Goal: Information Seeking & Learning: Learn about a topic

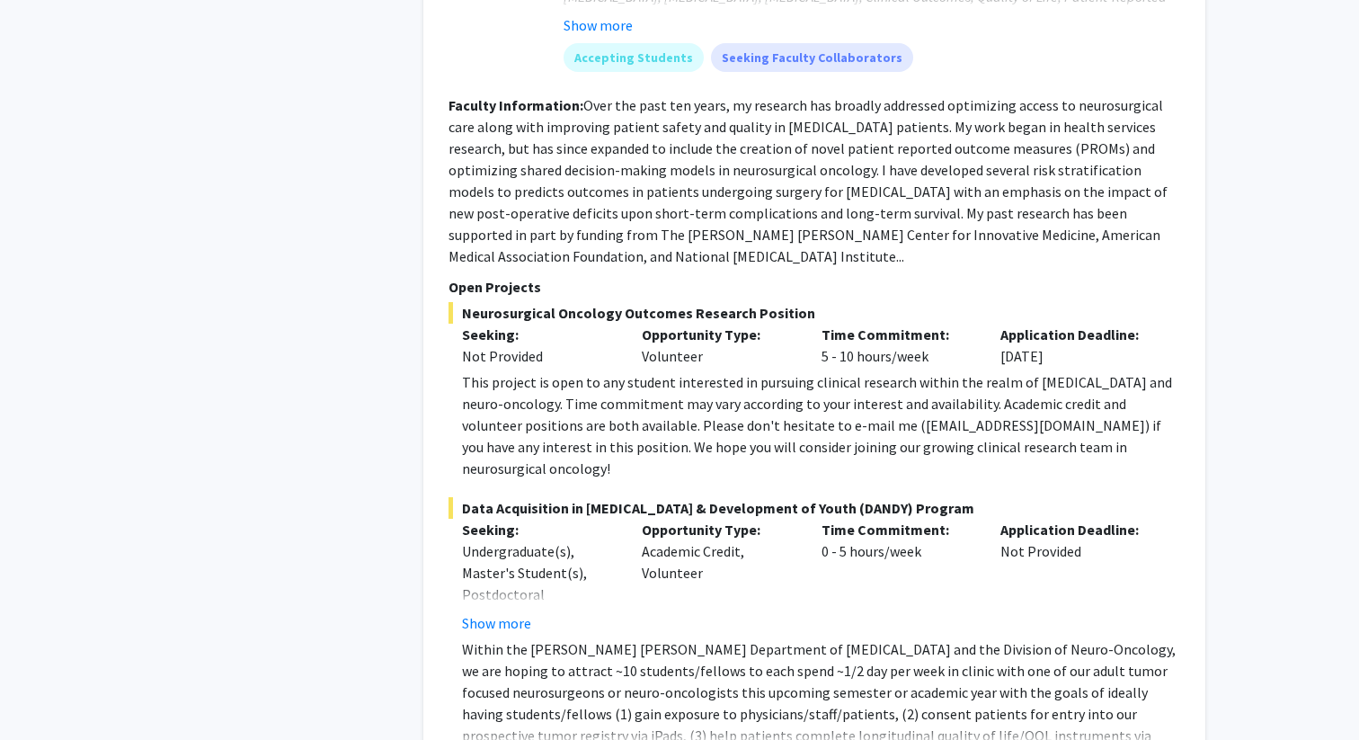
scroll to position [1341, 0]
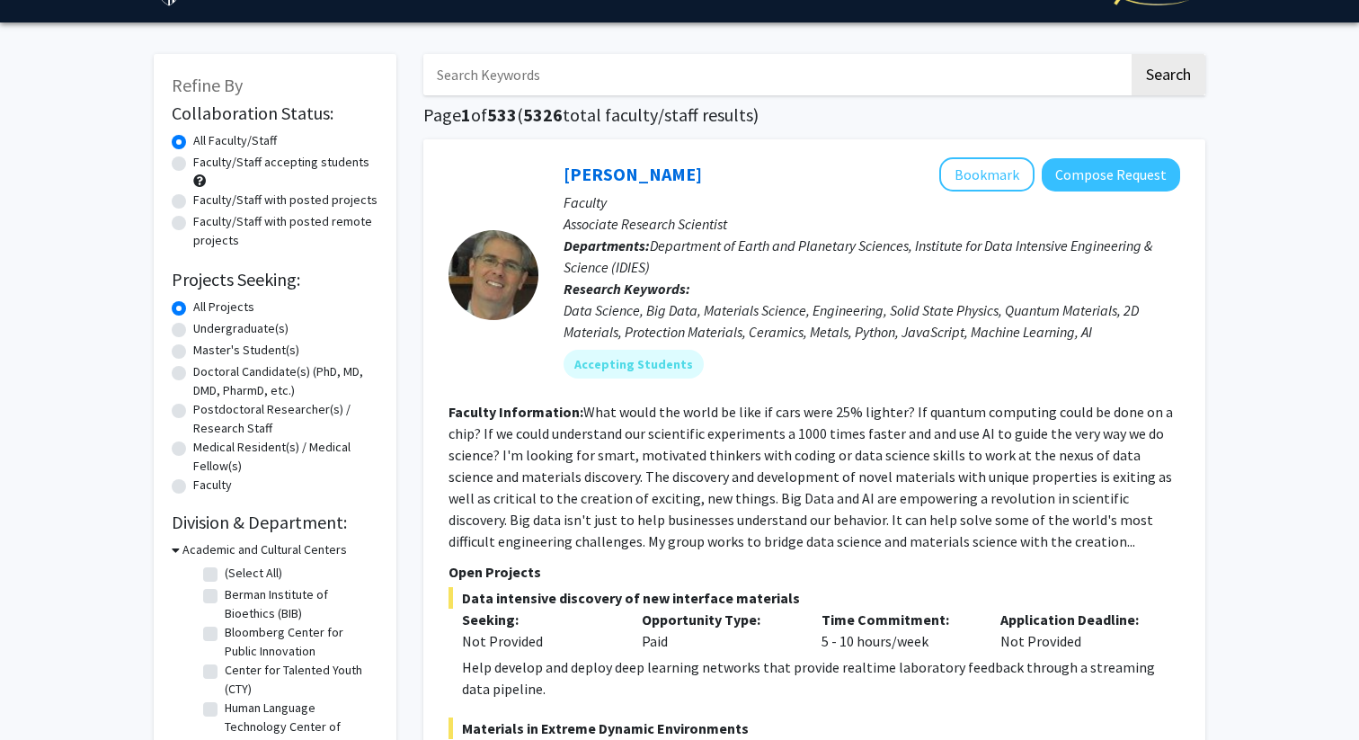
scroll to position [39, 0]
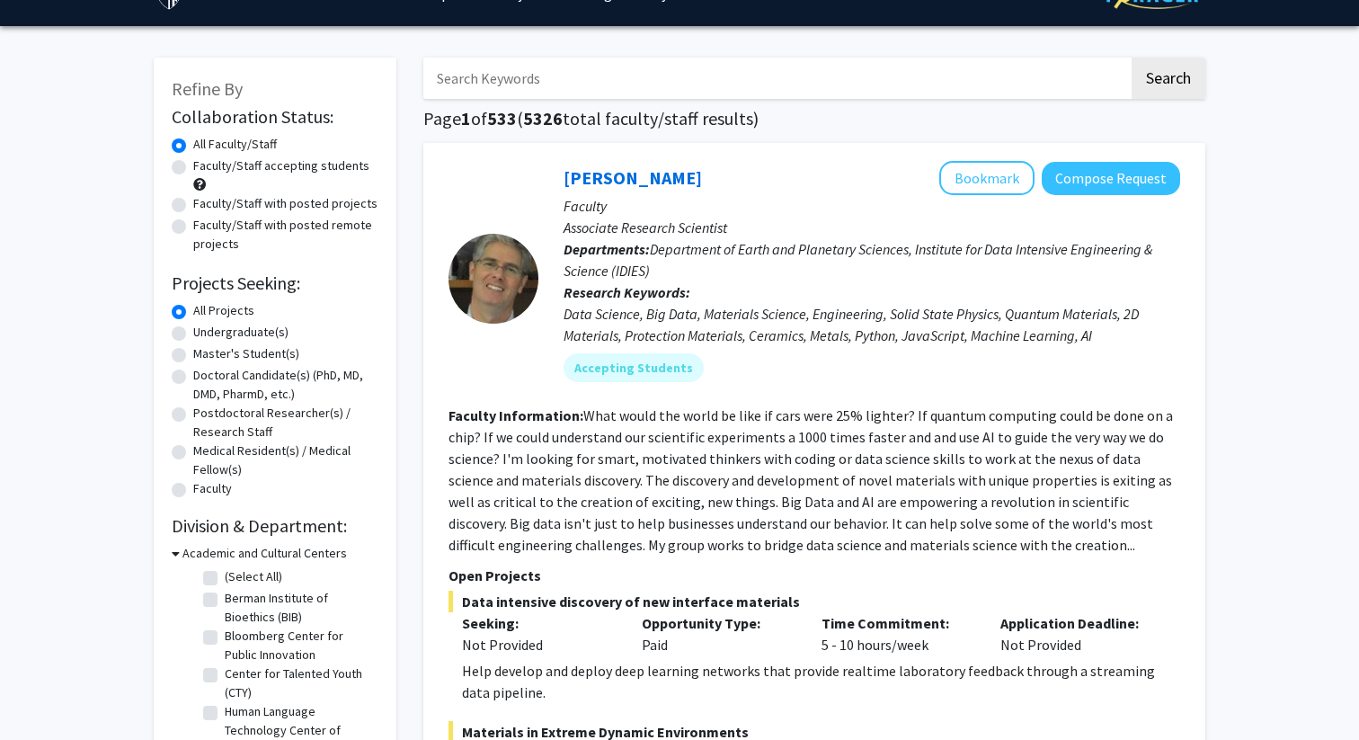
click at [193, 332] on label "Undergraduate(s)" at bounding box center [240, 332] width 95 height 19
click at [193, 332] on input "Undergraduate(s)" at bounding box center [199, 329] width 12 height 12
radio input "true"
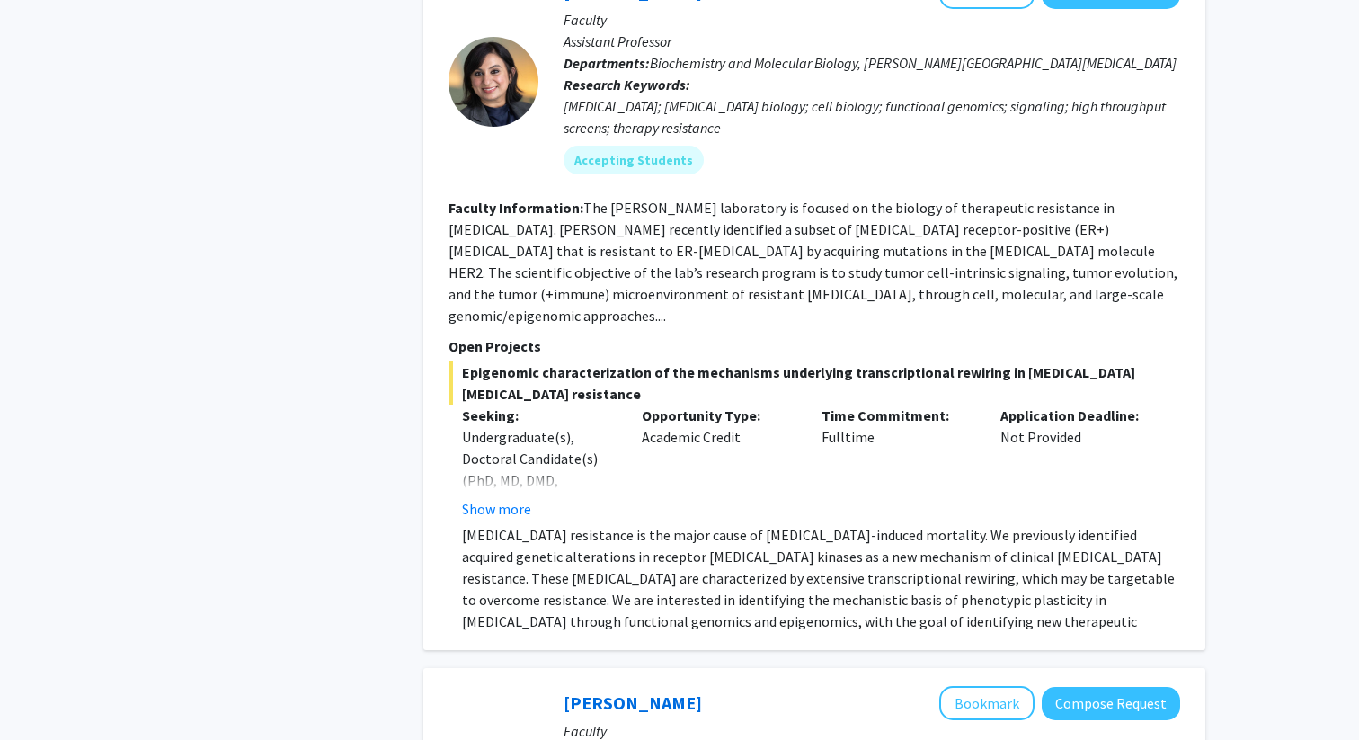
scroll to position [1302, 0]
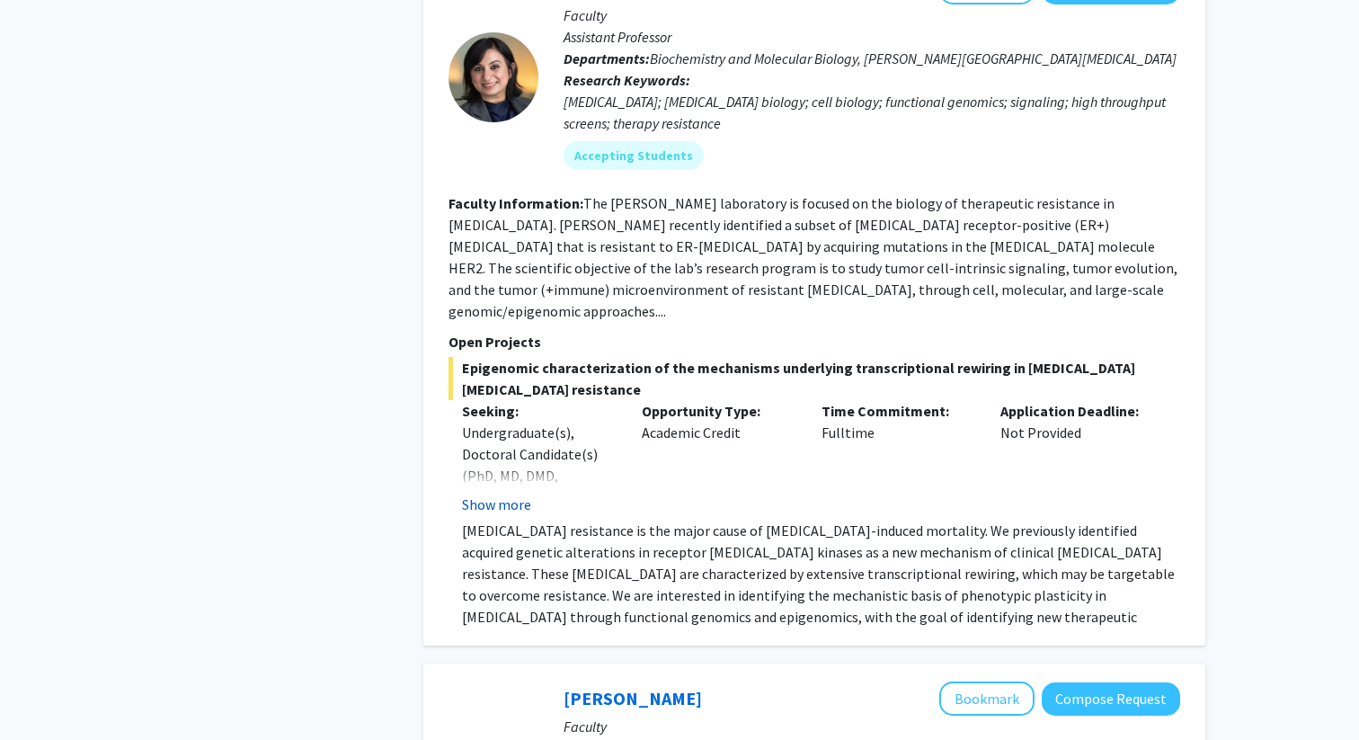
click at [503, 494] on button "Show more" at bounding box center [496, 505] width 69 height 22
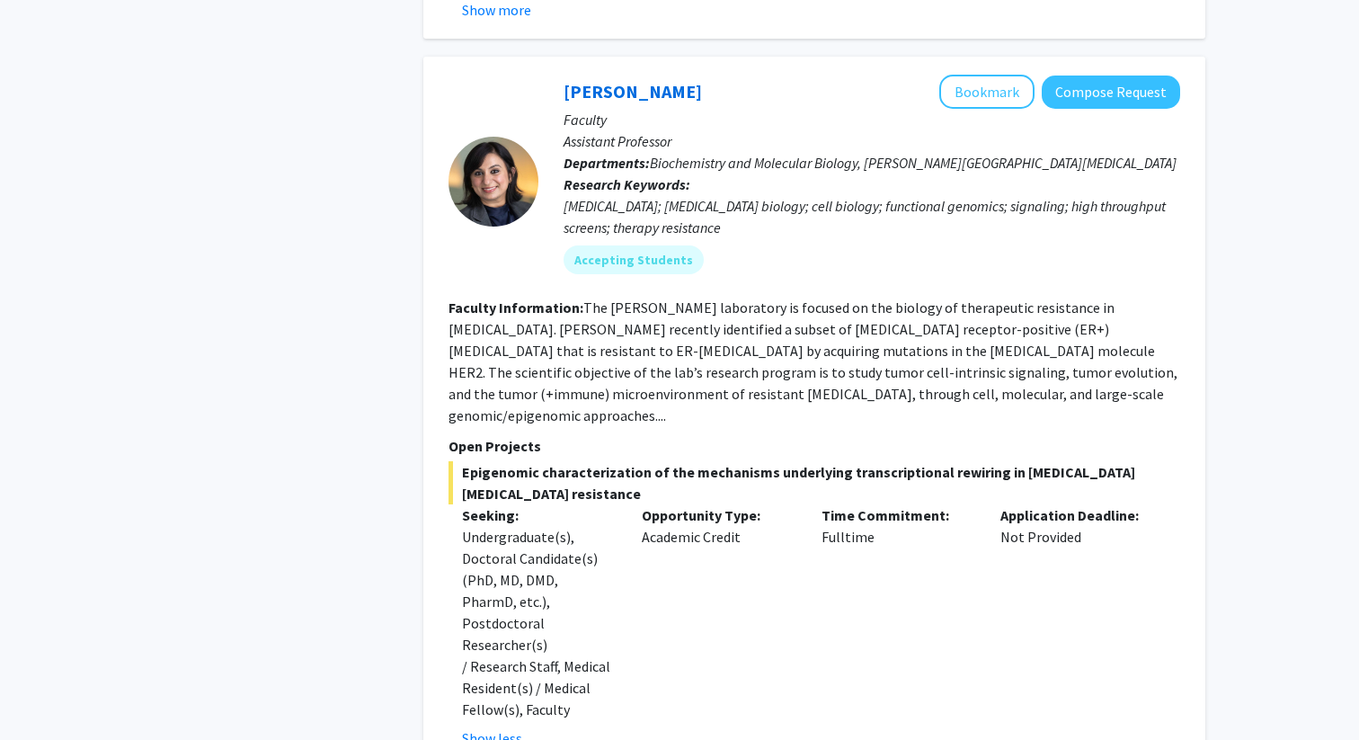
scroll to position [1145, 0]
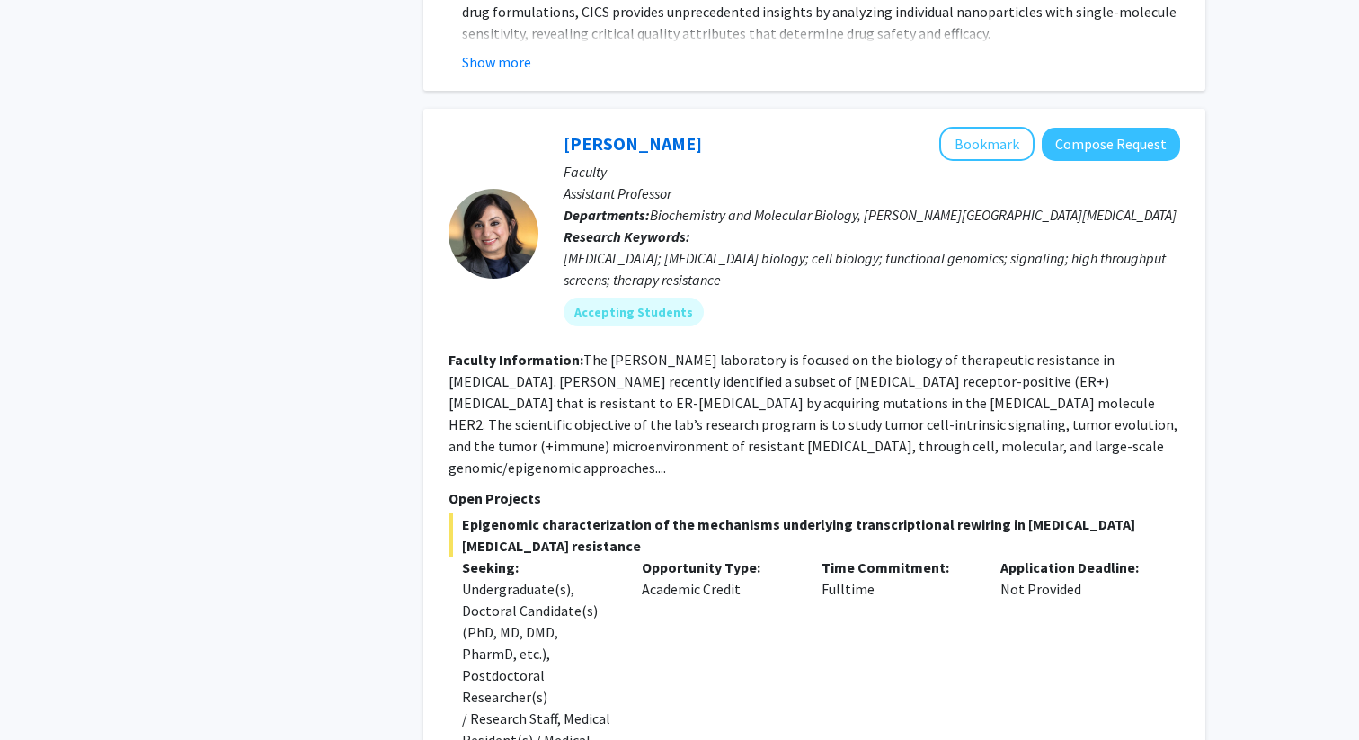
click at [1176, 213] on p "Departments: Biochemistry and Molecular Biology, Sidney Kimmel Comprehensive Ca…" at bounding box center [872, 215] width 617 height 22
click at [1135, 153] on button "Compose Request" at bounding box center [1111, 144] width 138 height 33
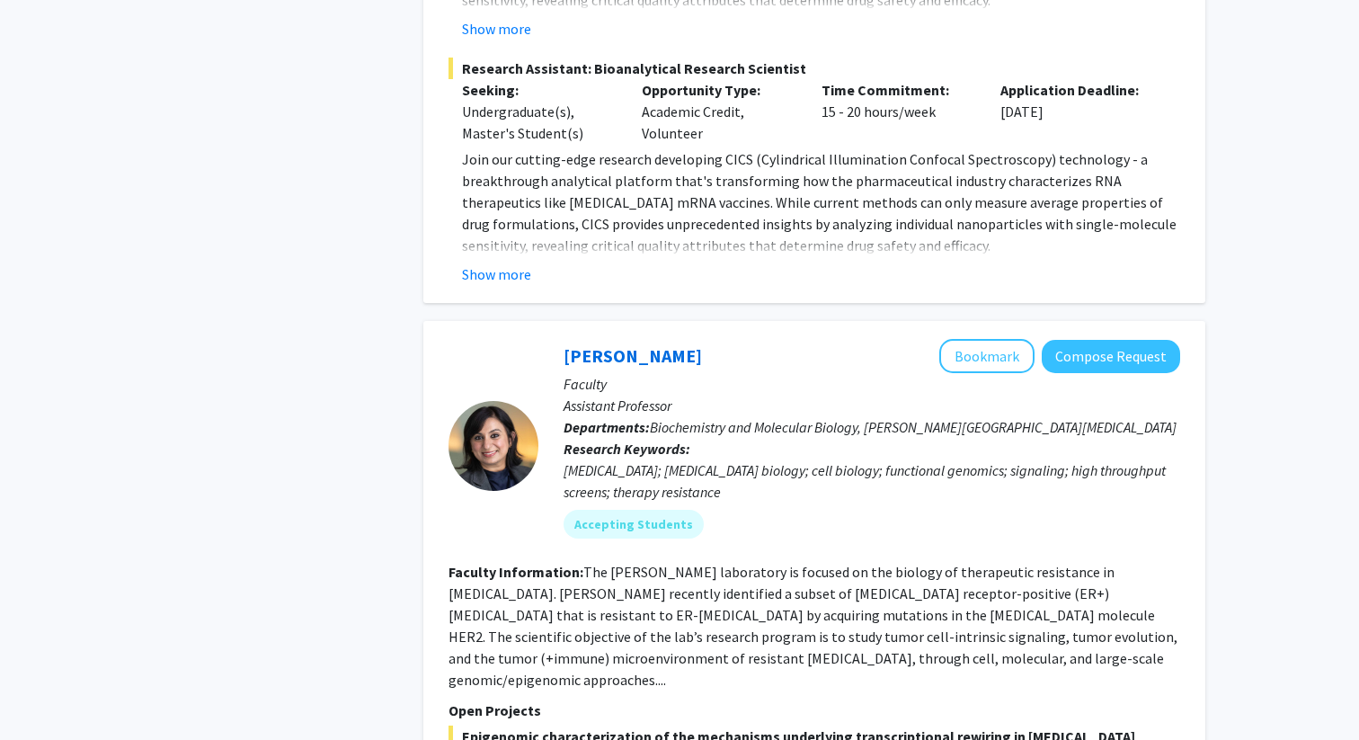
scroll to position [1136, 0]
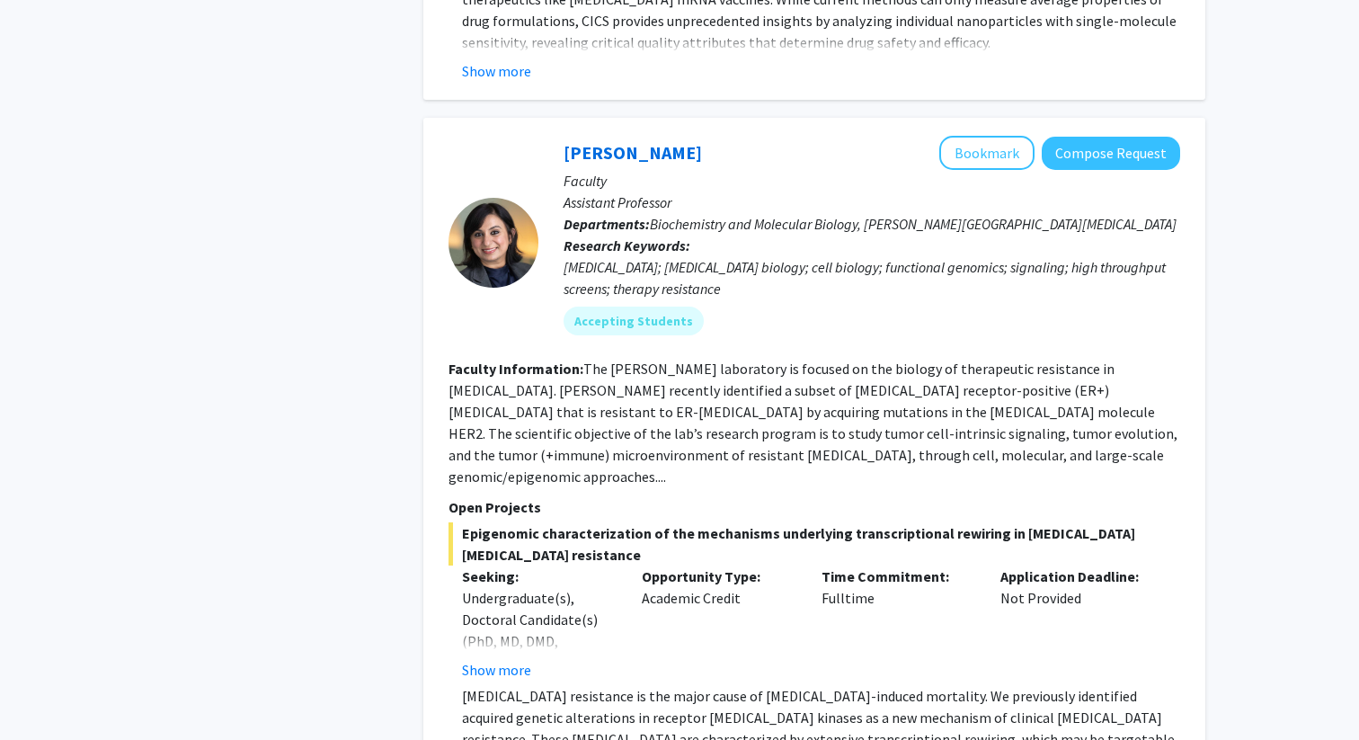
click at [824, 130] on div "Utthara Nayar Bookmark Compose Request Faculty Assistant Professor Departments:…" at bounding box center [814, 464] width 782 height 693
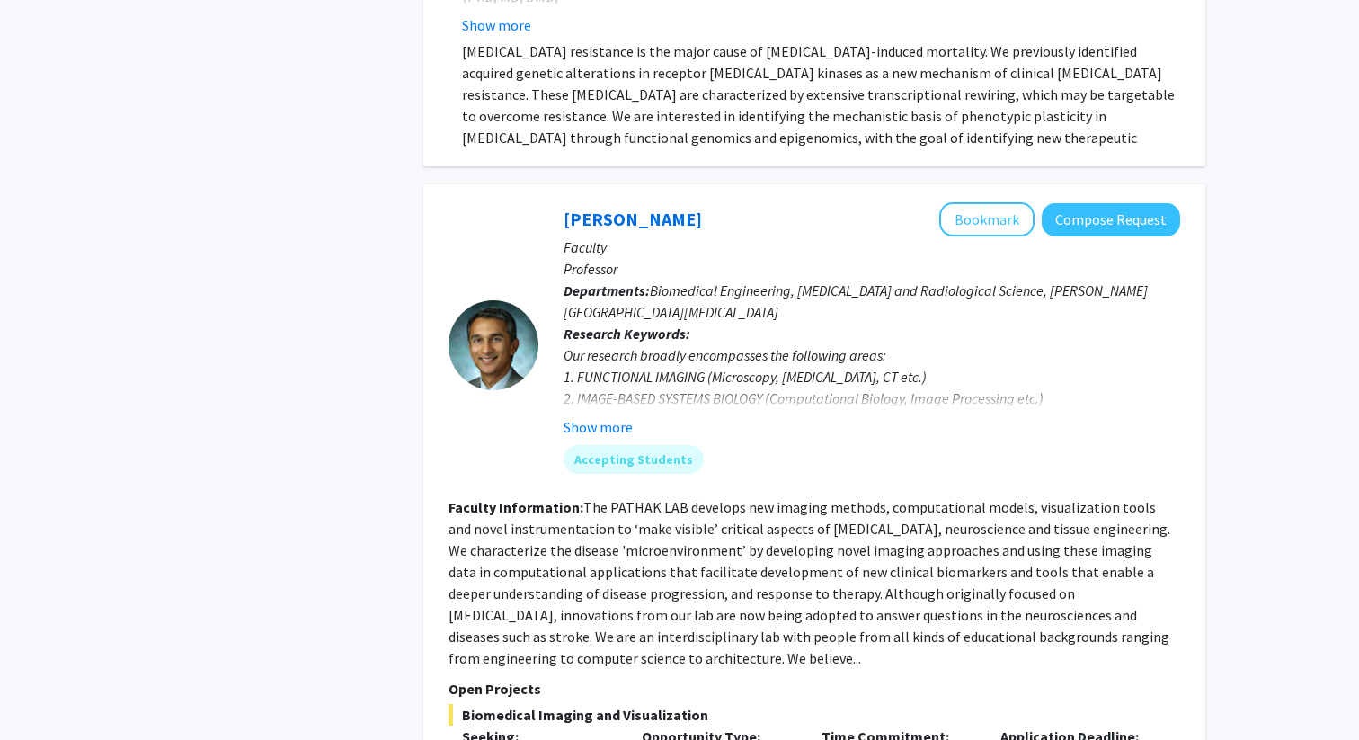
scroll to position [1782, 0]
click at [595, 415] on button "Show more" at bounding box center [598, 426] width 69 height 22
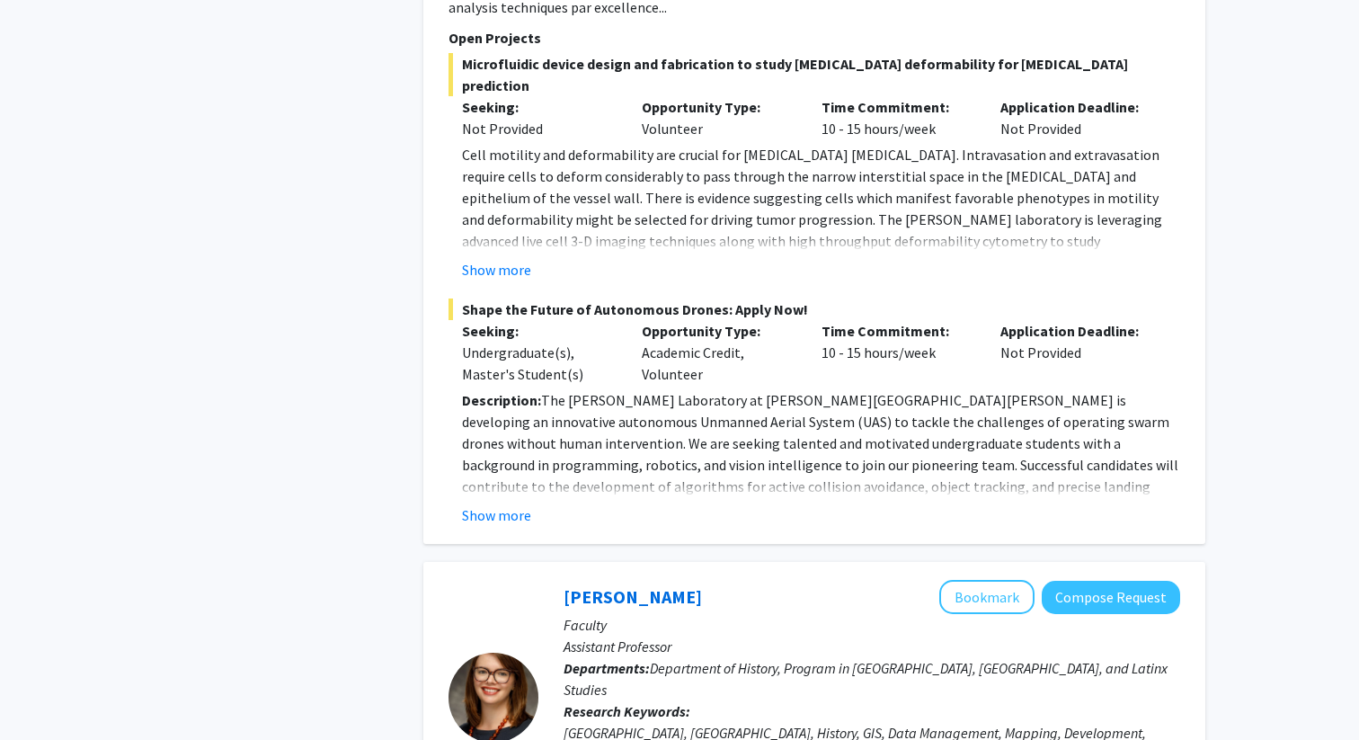
scroll to position [4653, 0]
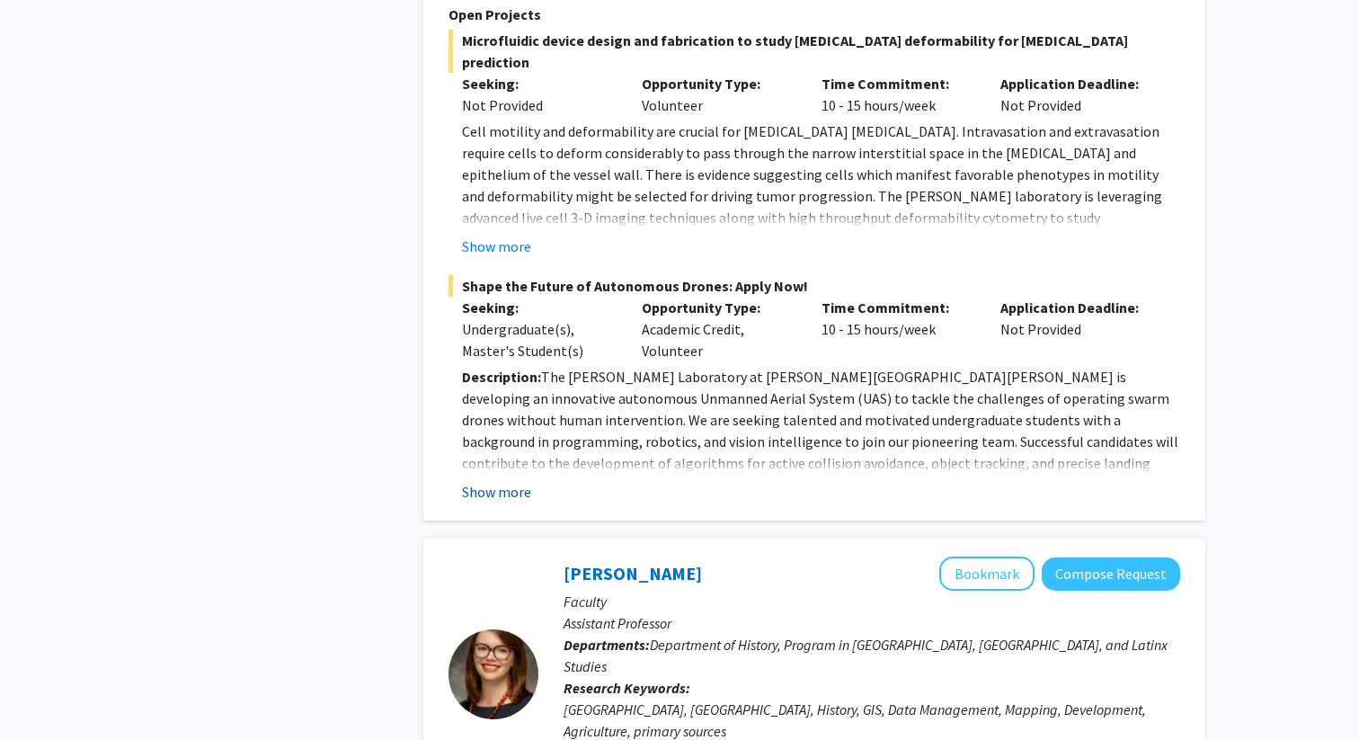
click at [514, 481] on button "Show more" at bounding box center [496, 492] width 69 height 22
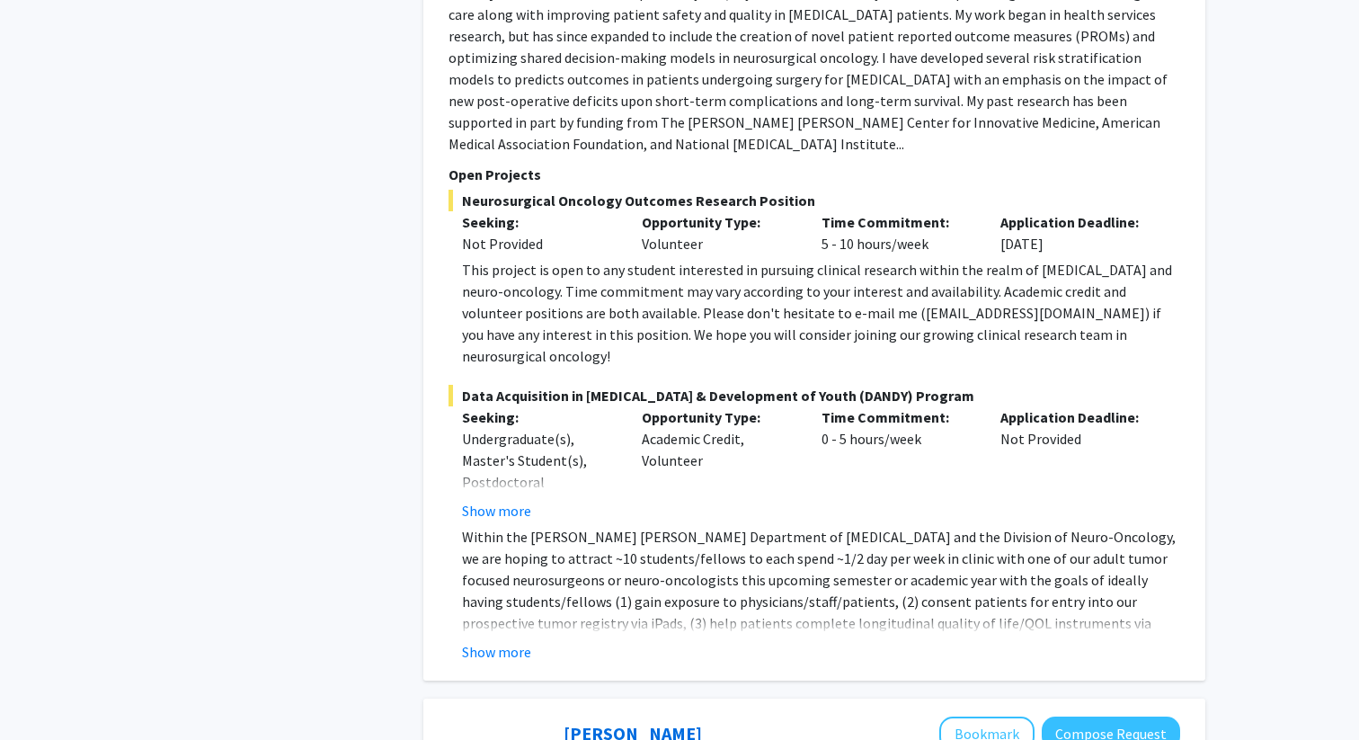
scroll to position [6910, 0]
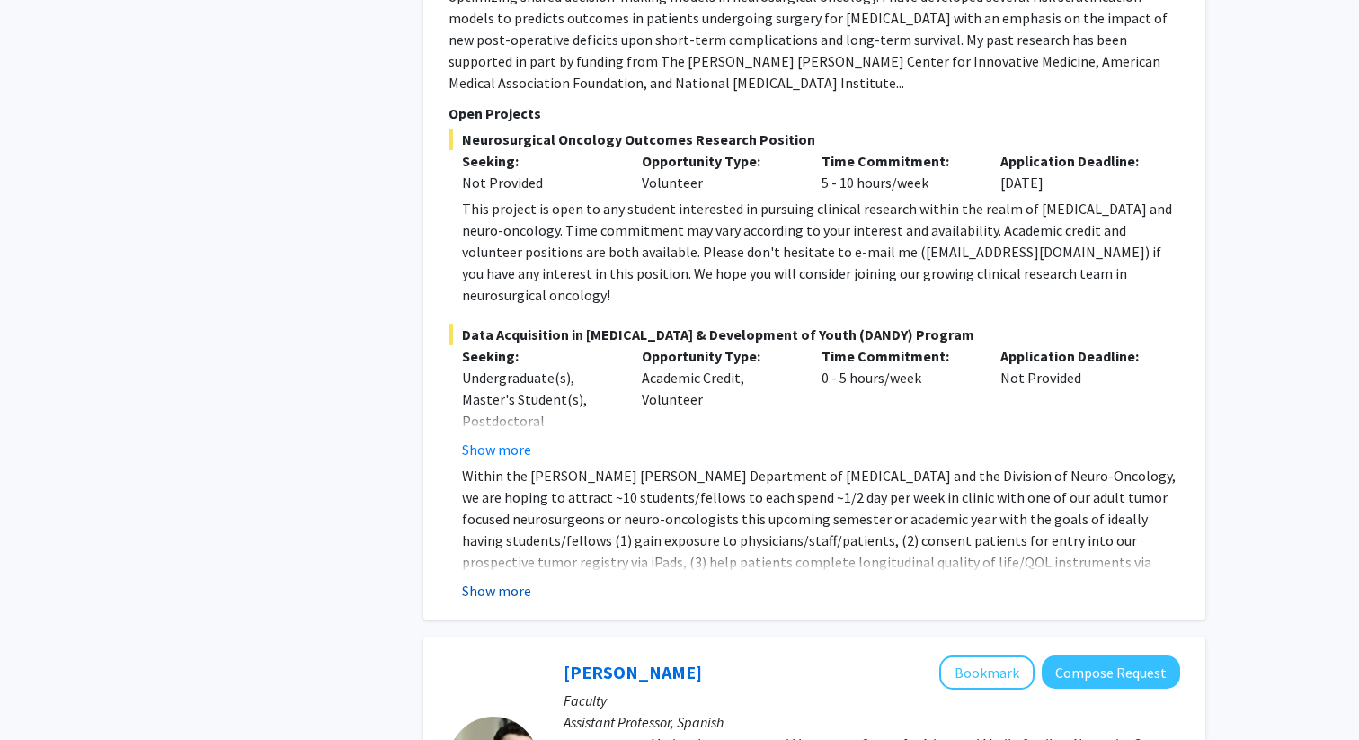
click at [504, 580] on button "Show more" at bounding box center [496, 591] width 69 height 22
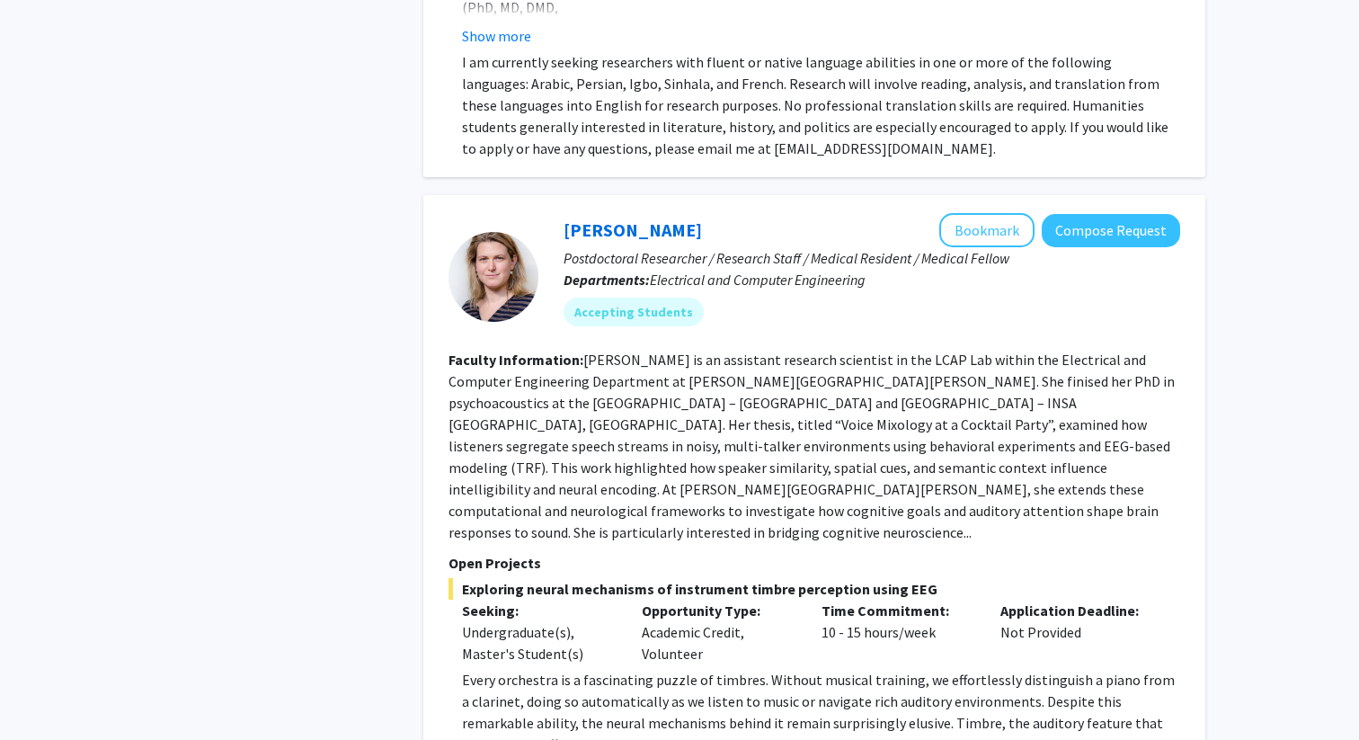
scroll to position [8621, 0]
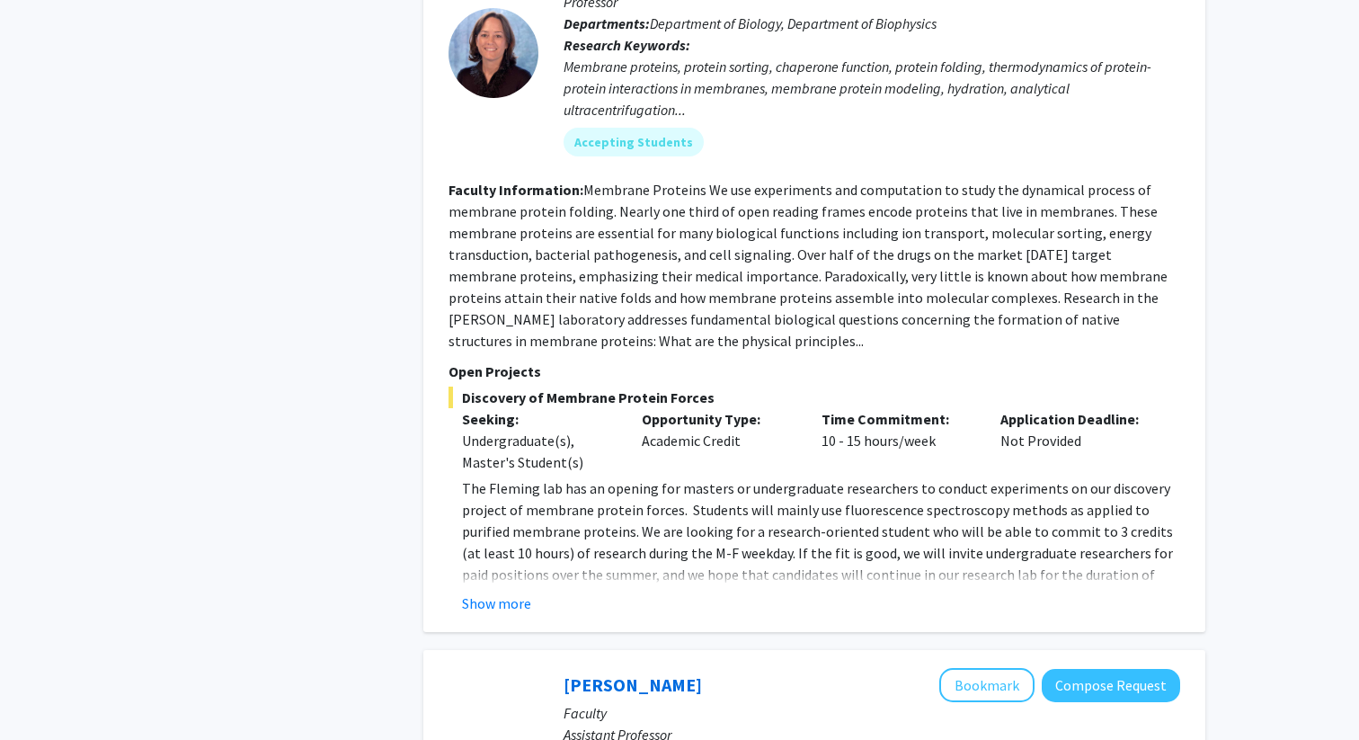
scroll to position [2727, 0]
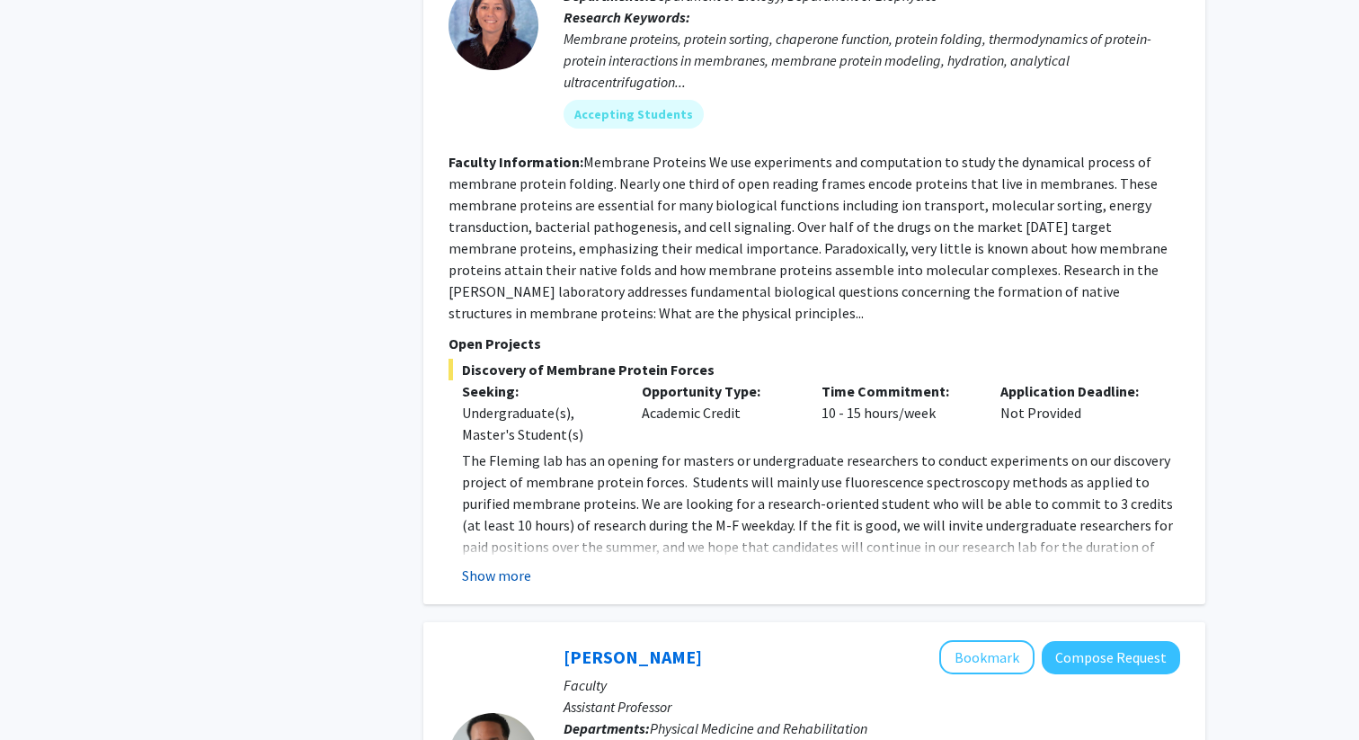
click at [500, 565] on button "Show more" at bounding box center [496, 576] width 69 height 22
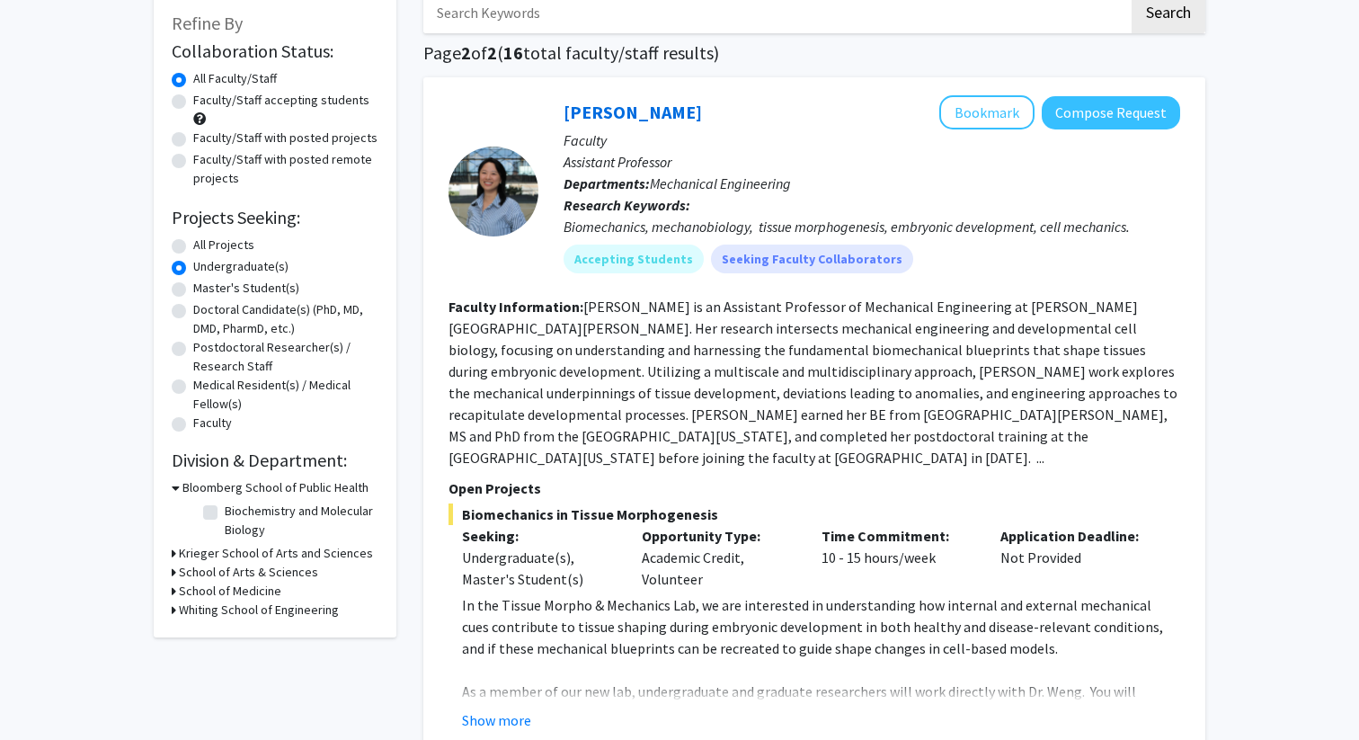
scroll to position [120, 0]
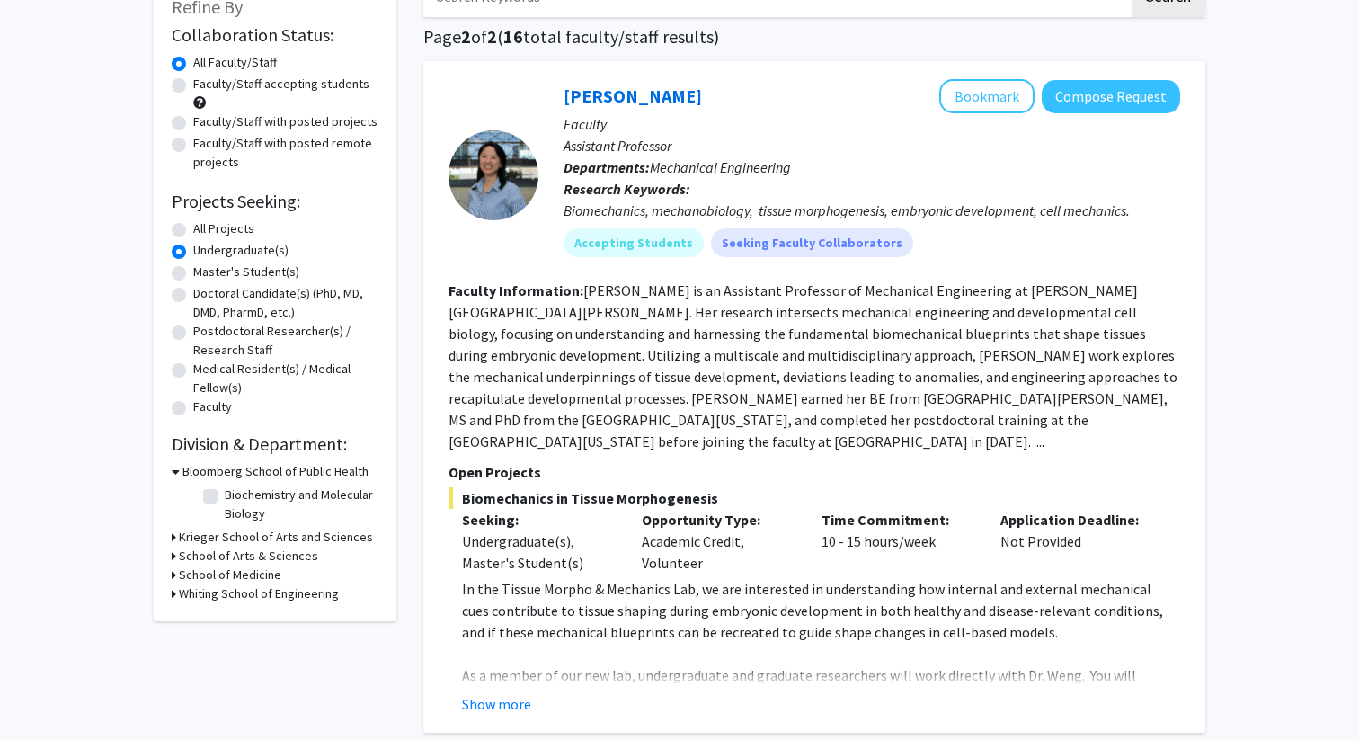
click at [203, 535] on h3 "Krieger School of Arts and Sciences" at bounding box center [276, 537] width 194 height 19
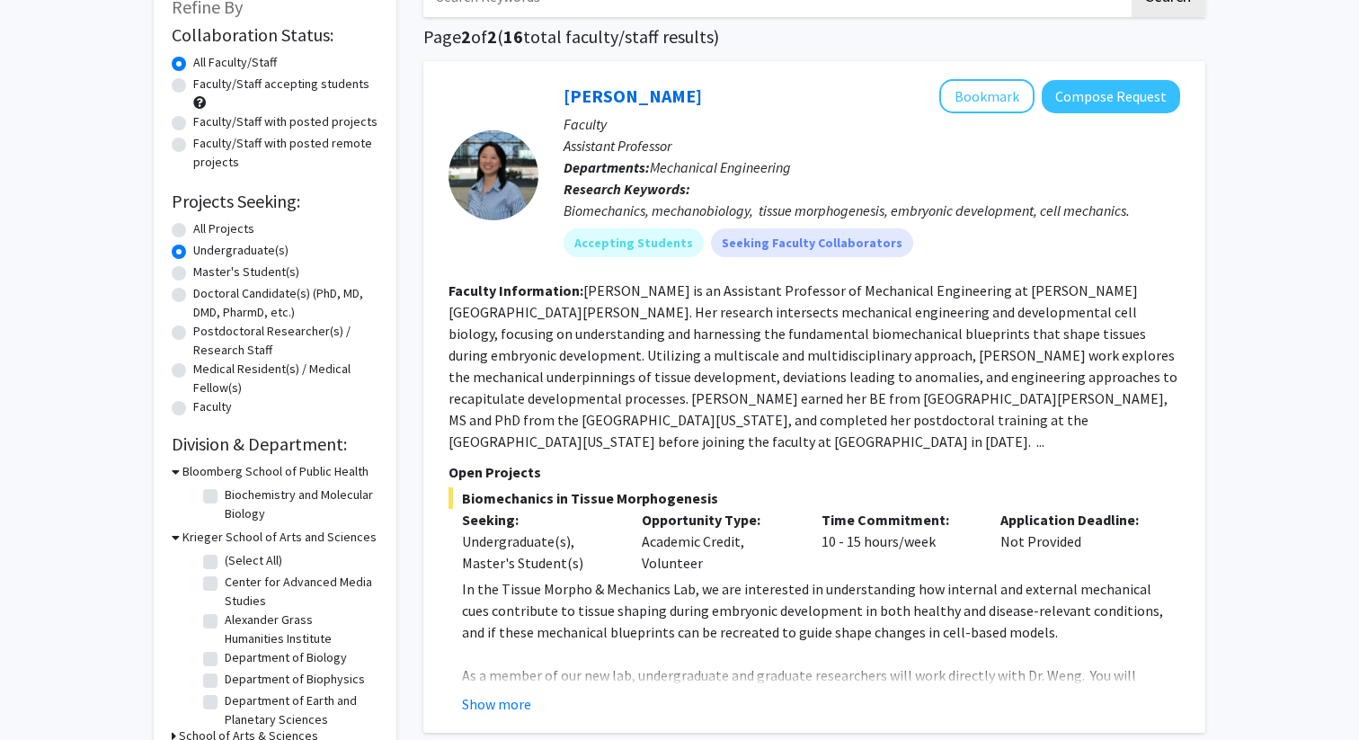
click at [193, 227] on label "All Projects" at bounding box center [223, 228] width 61 height 19
click at [193, 227] on input "All Projects" at bounding box center [199, 225] width 12 height 12
radio input "true"
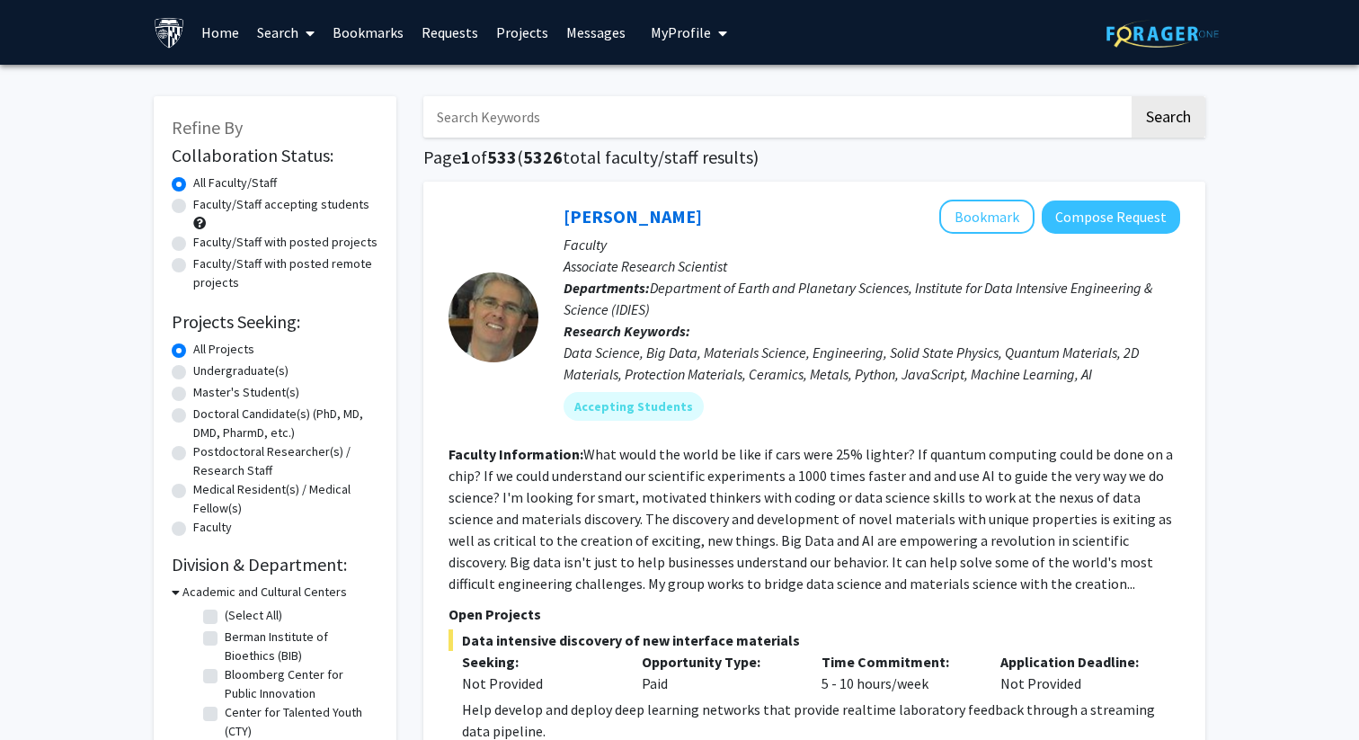
click at [193, 371] on label "Undergraduate(s)" at bounding box center [240, 370] width 95 height 19
click at [193, 371] on input "Undergraduate(s)" at bounding box center [199, 367] width 12 height 12
radio input "true"
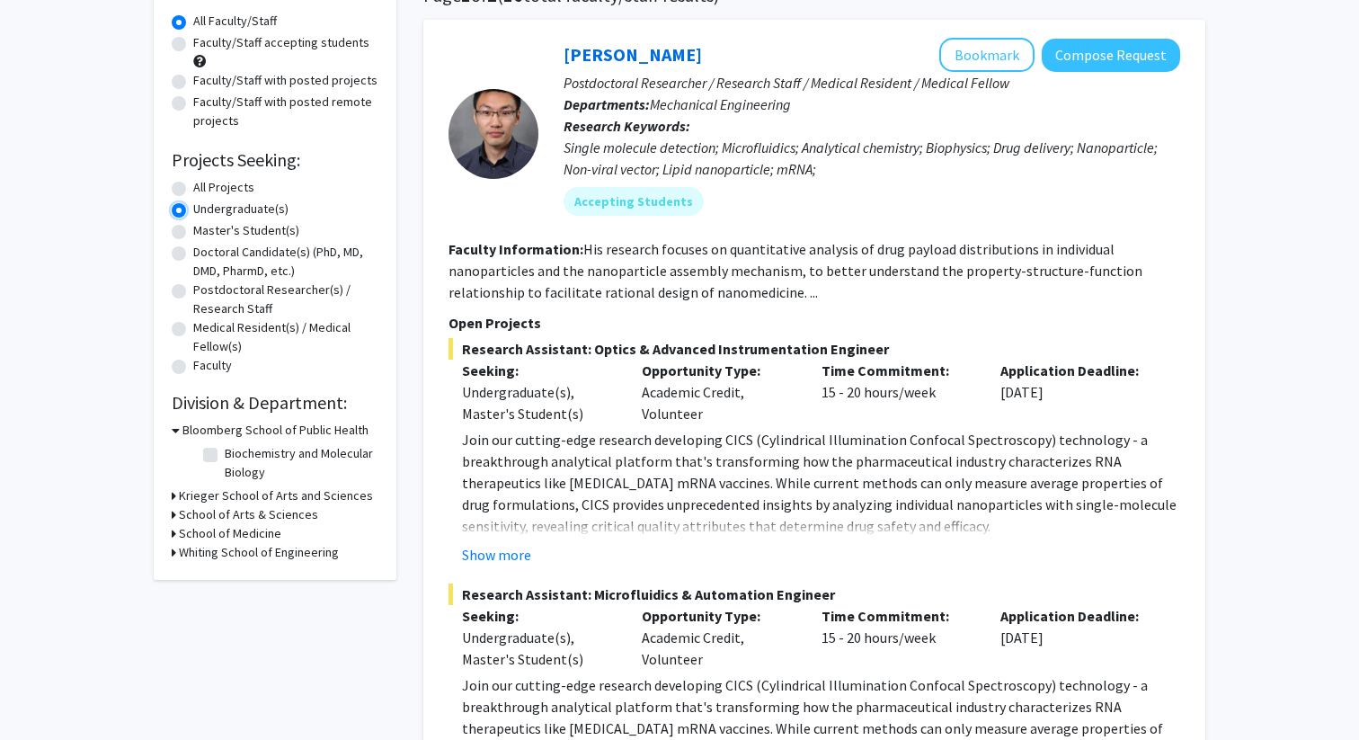
scroll to position [218, 0]
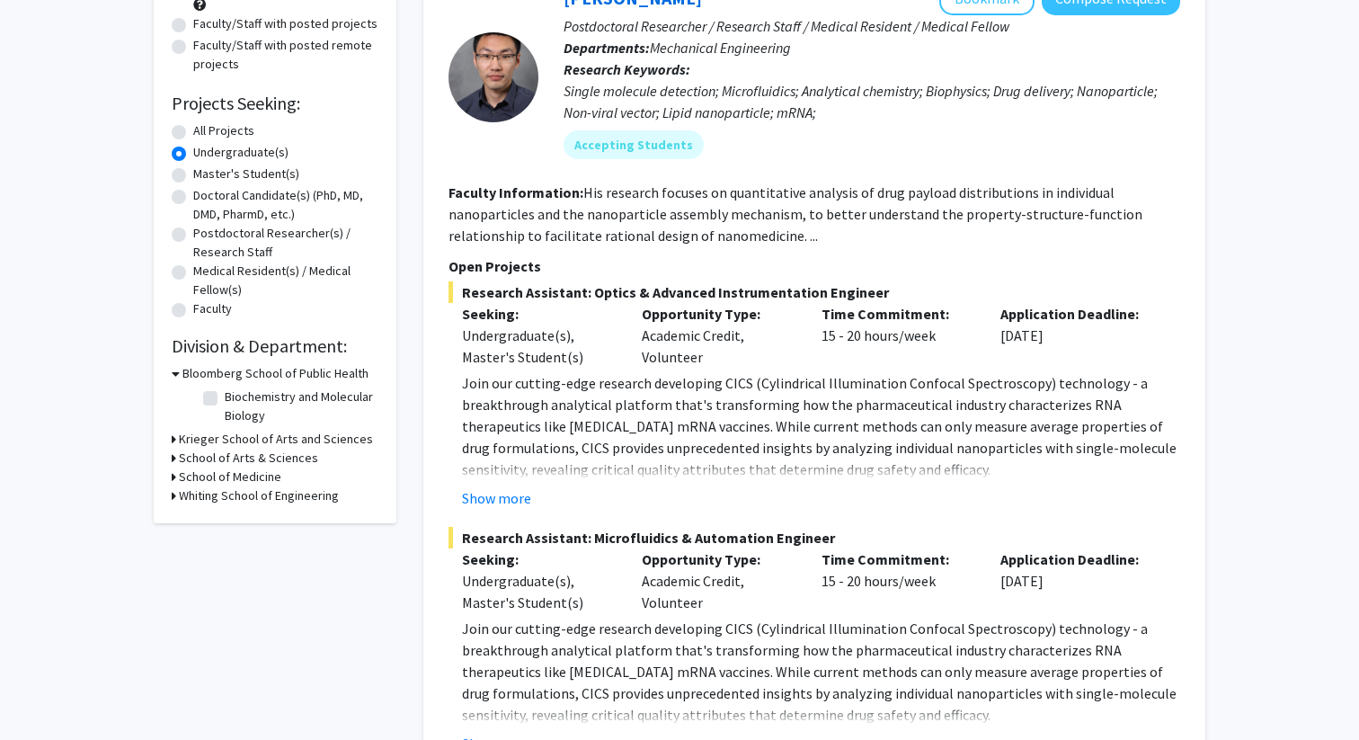
click at [180, 435] on h3 "Krieger School of Arts and Sciences" at bounding box center [276, 439] width 194 height 19
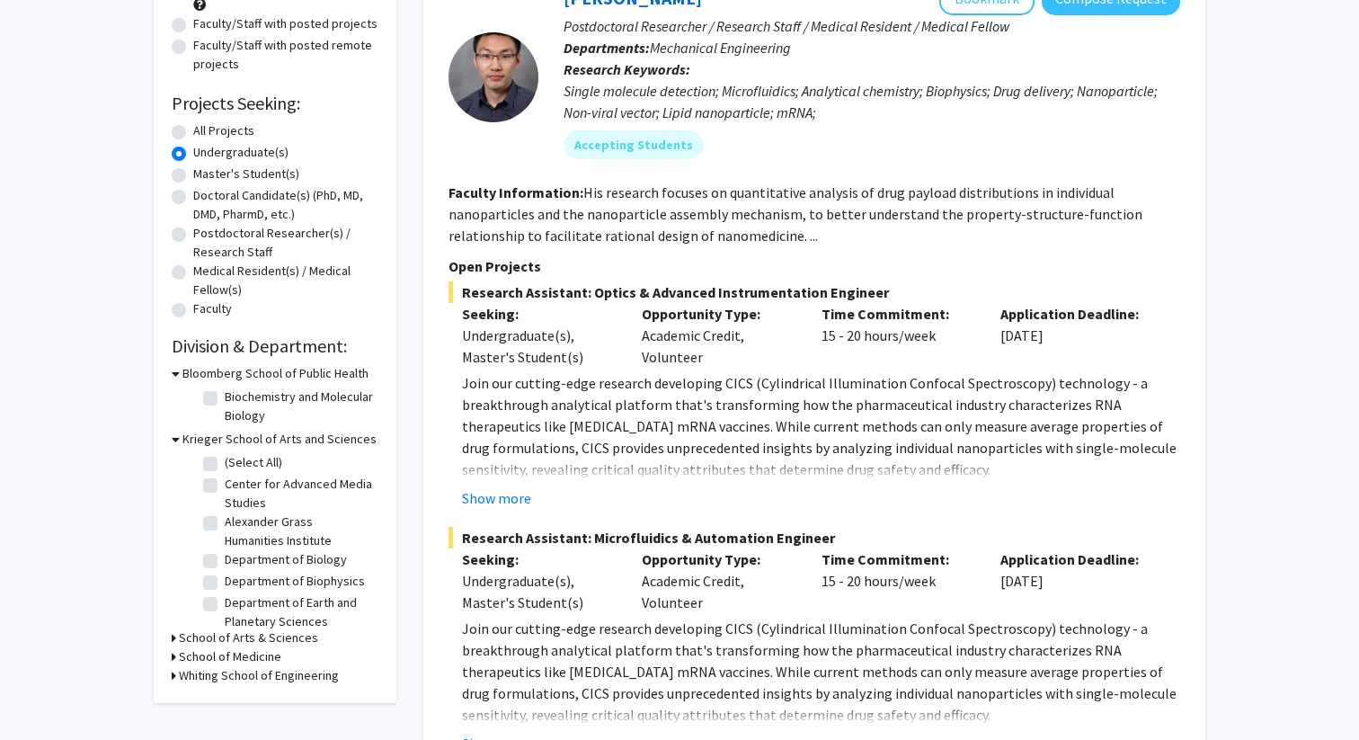
click at [225, 460] on label "(Select All)" at bounding box center [254, 462] width 58 height 19
click at [225, 460] on input "(Select All)" at bounding box center [231, 459] width 12 height 12
checkbox input "true"
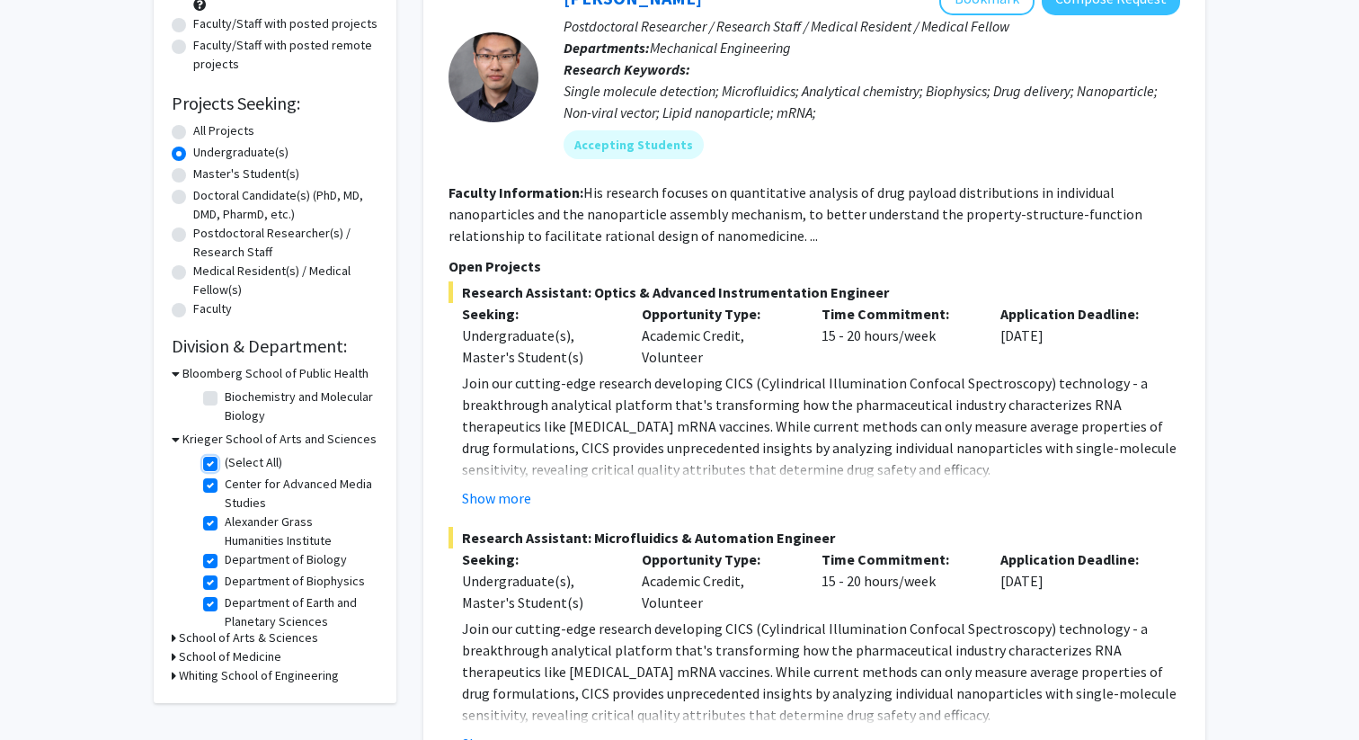
checkbox input "true"
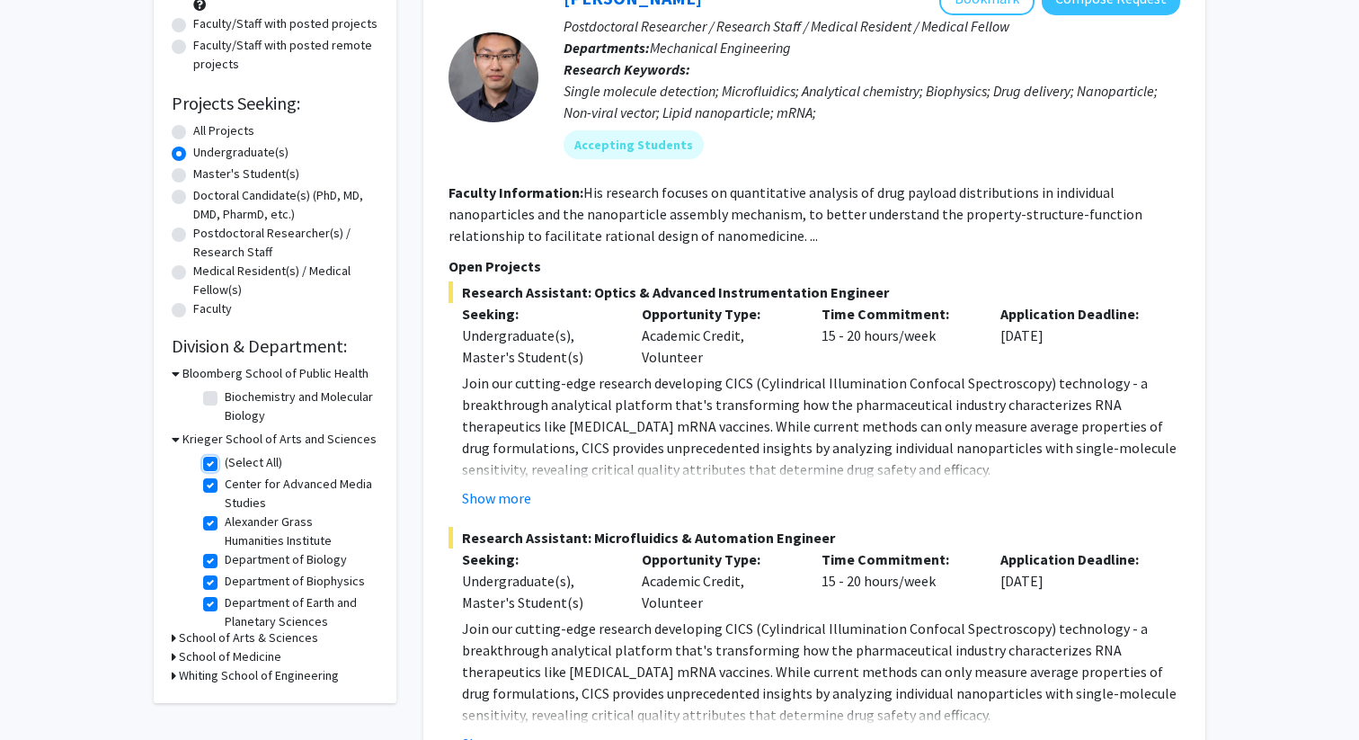
checkbox input "true"
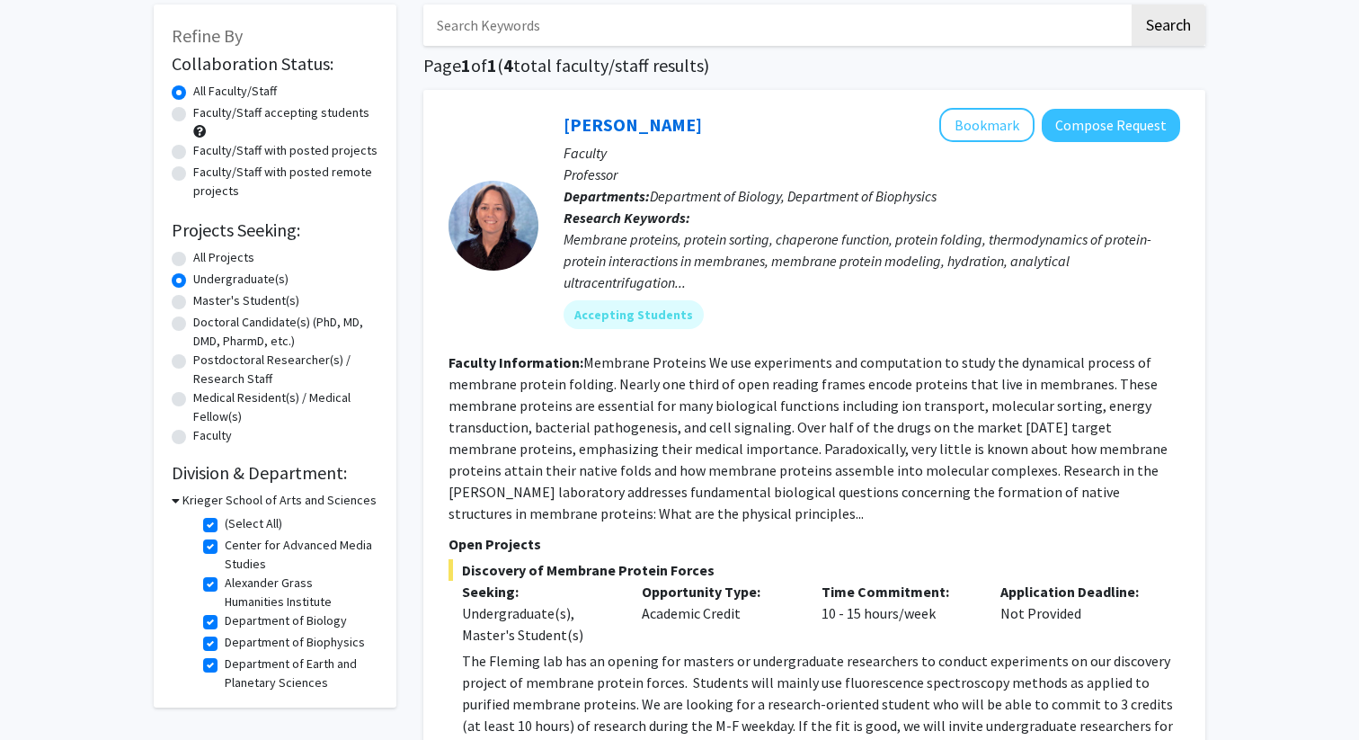
scroll to position [161, 0]
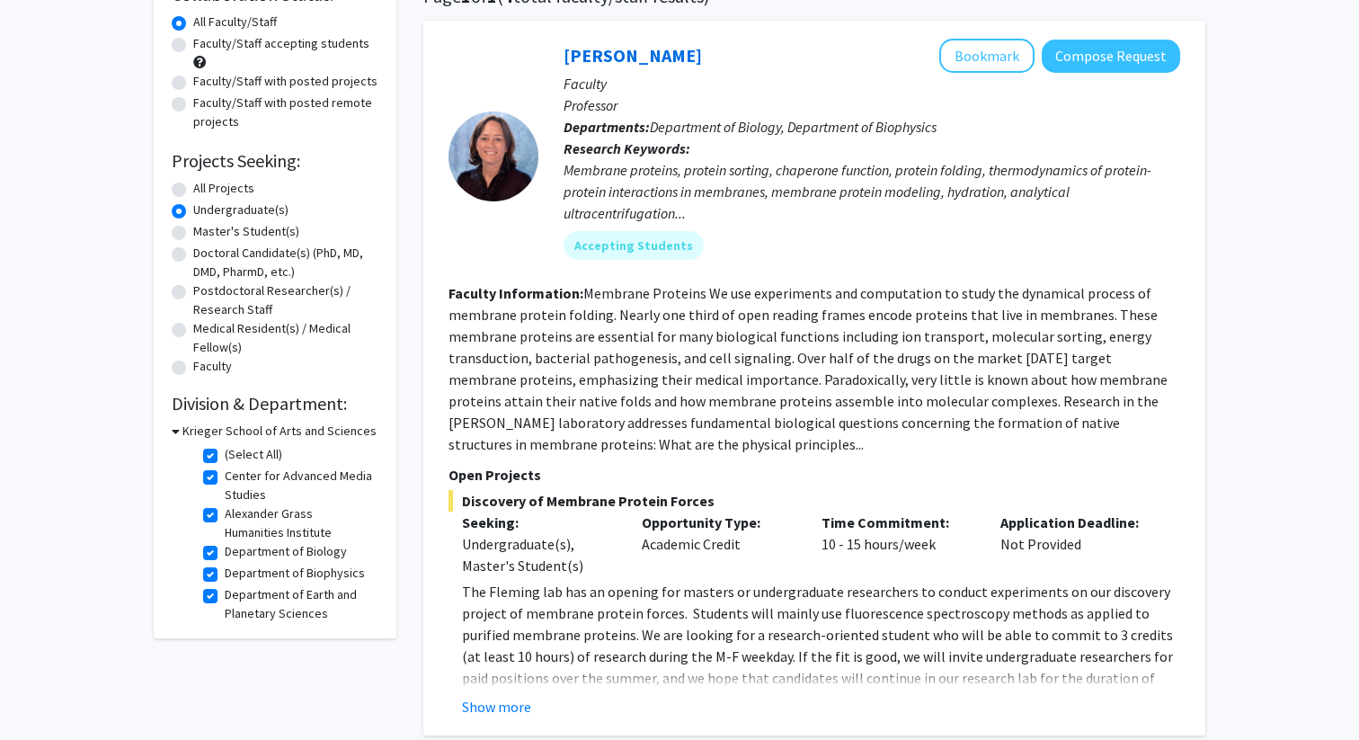
click at [194, 432] on h3 "Krieger School of Arts and Sciences" at bounding box center [279, 431] width 194 height 19
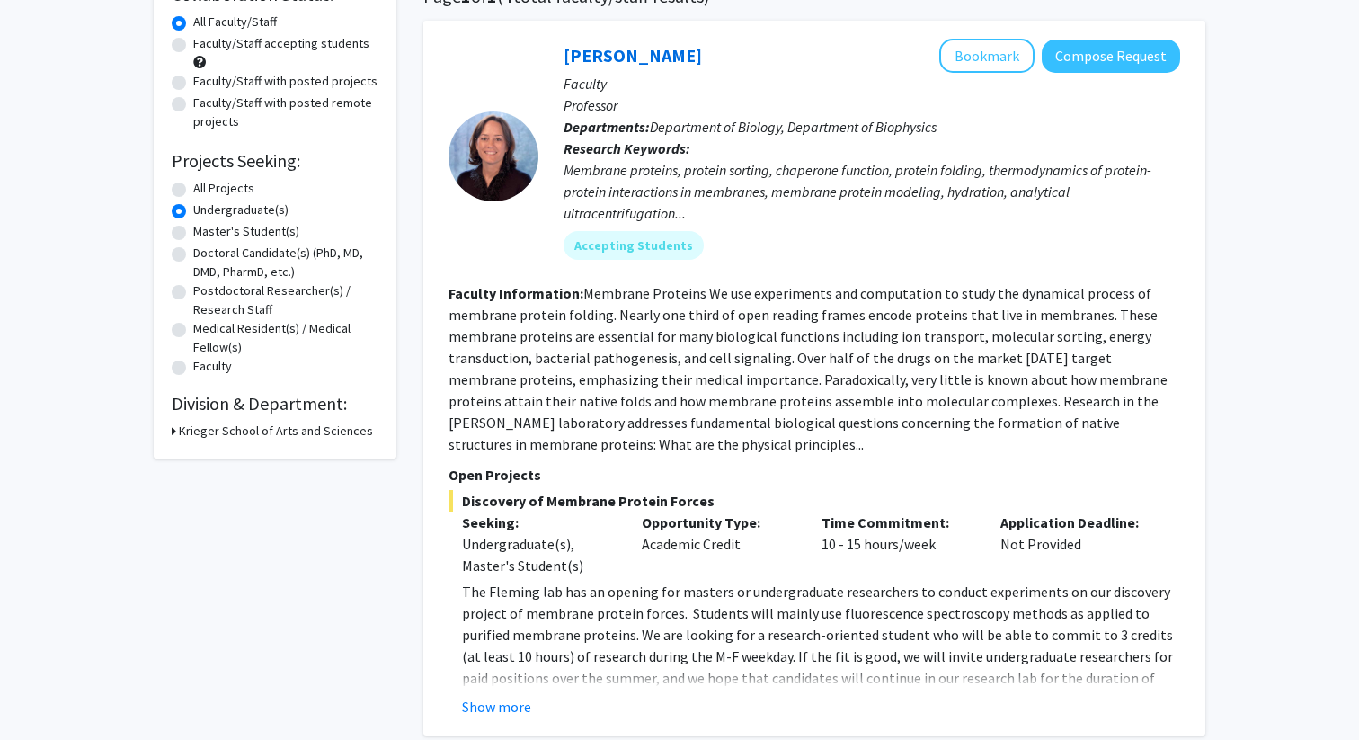
click at [194, 432] on h3 "Krieger School of Arts and Sciences" at bounding box center [276, 431] width 194 height 19
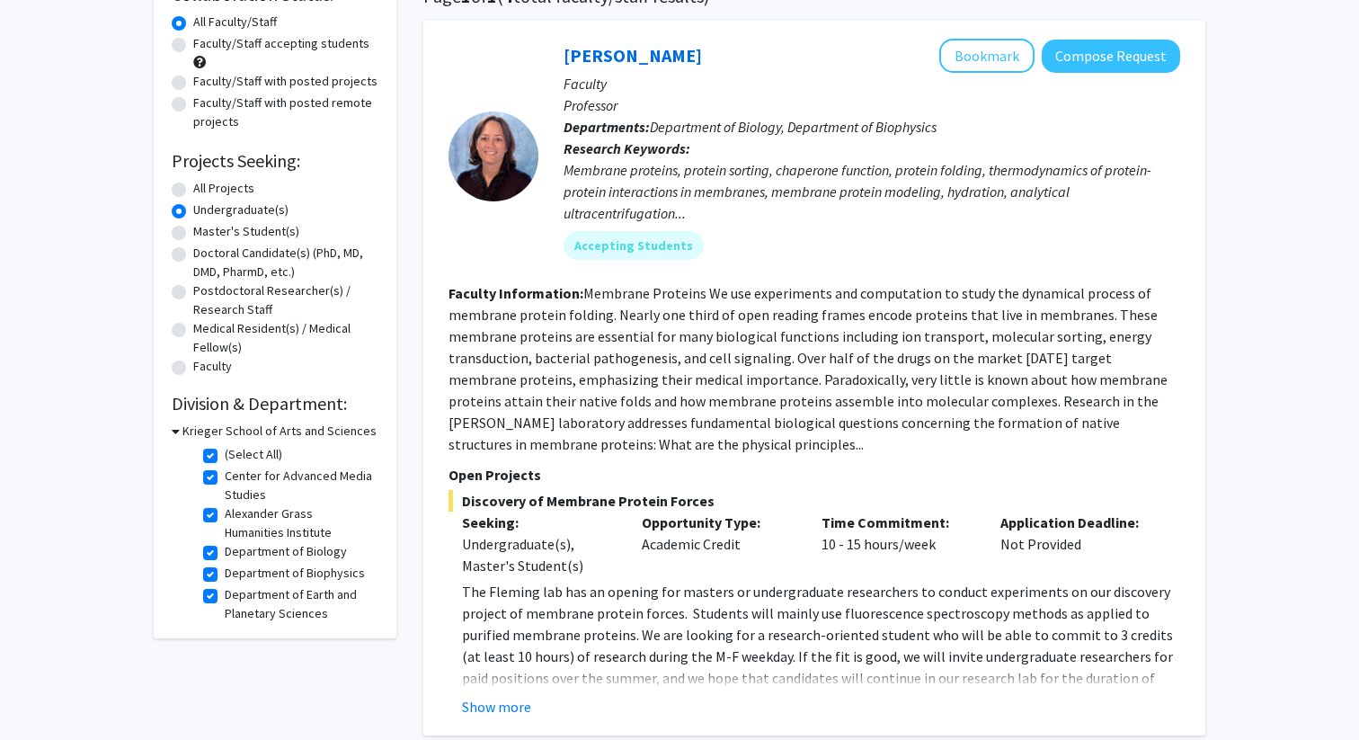
click at [201, 407] on h2 "Division & Department:" at bounding box center [275, 404] width 207 height 22
click at [225, 450] on label "(Select All)" at bounding box center [254, 454] width 58 height 19
click at [225, 450] on input "(Select All)" at bounding box center [231, 451] width 12 height 12
checkbox input "false"
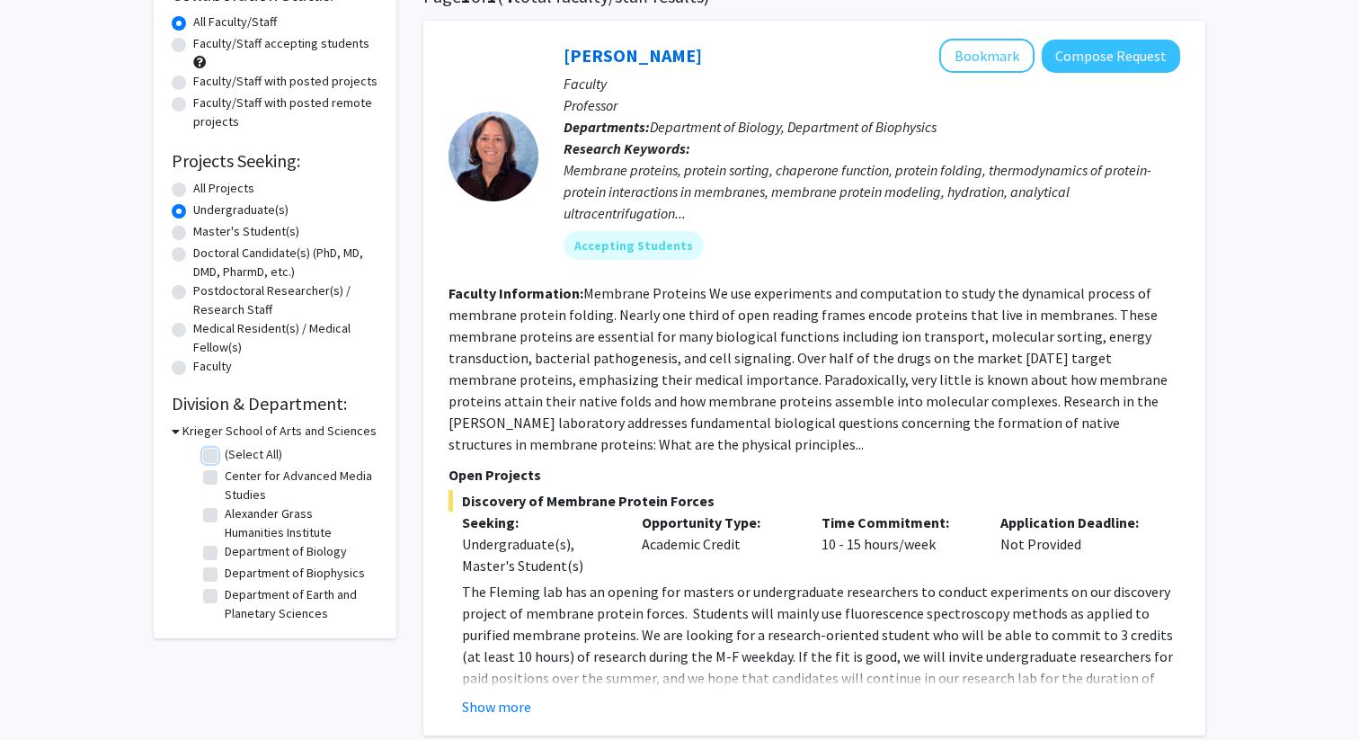
checkbox input "false"
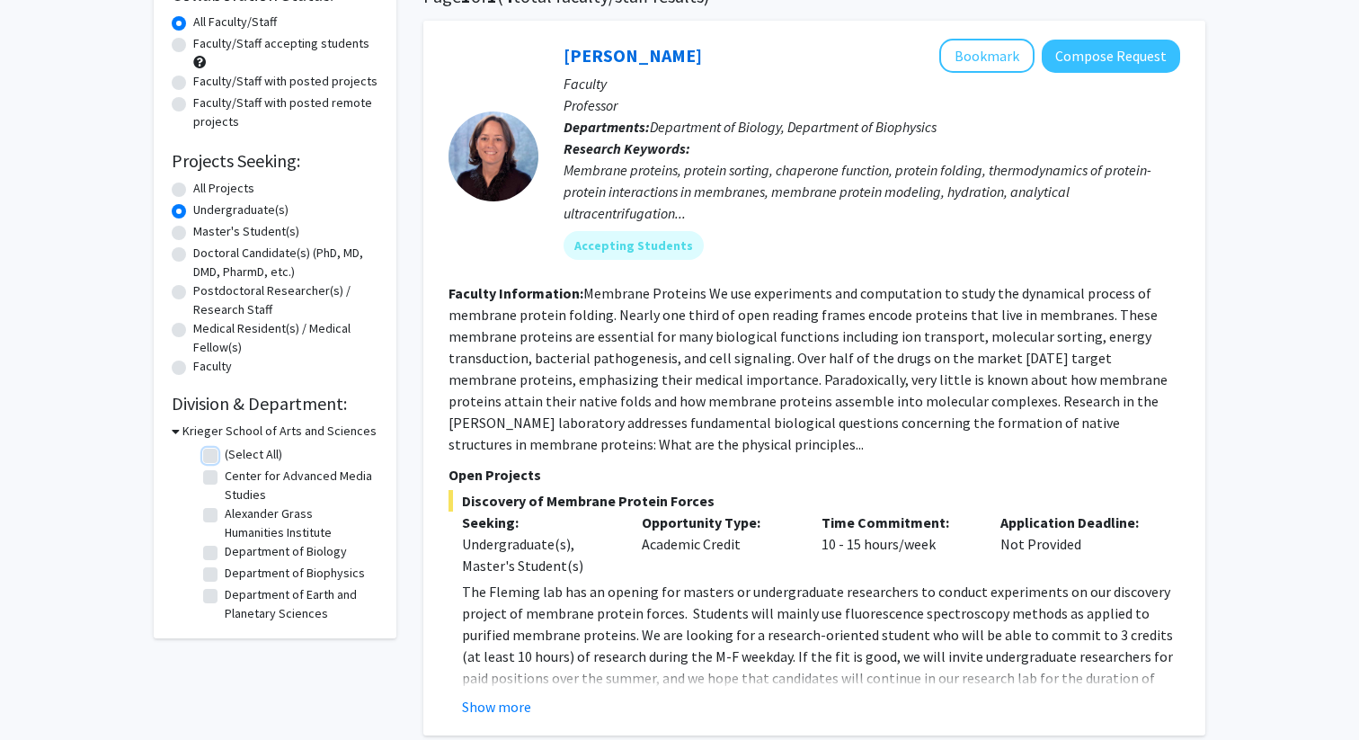
checkbox input "false"
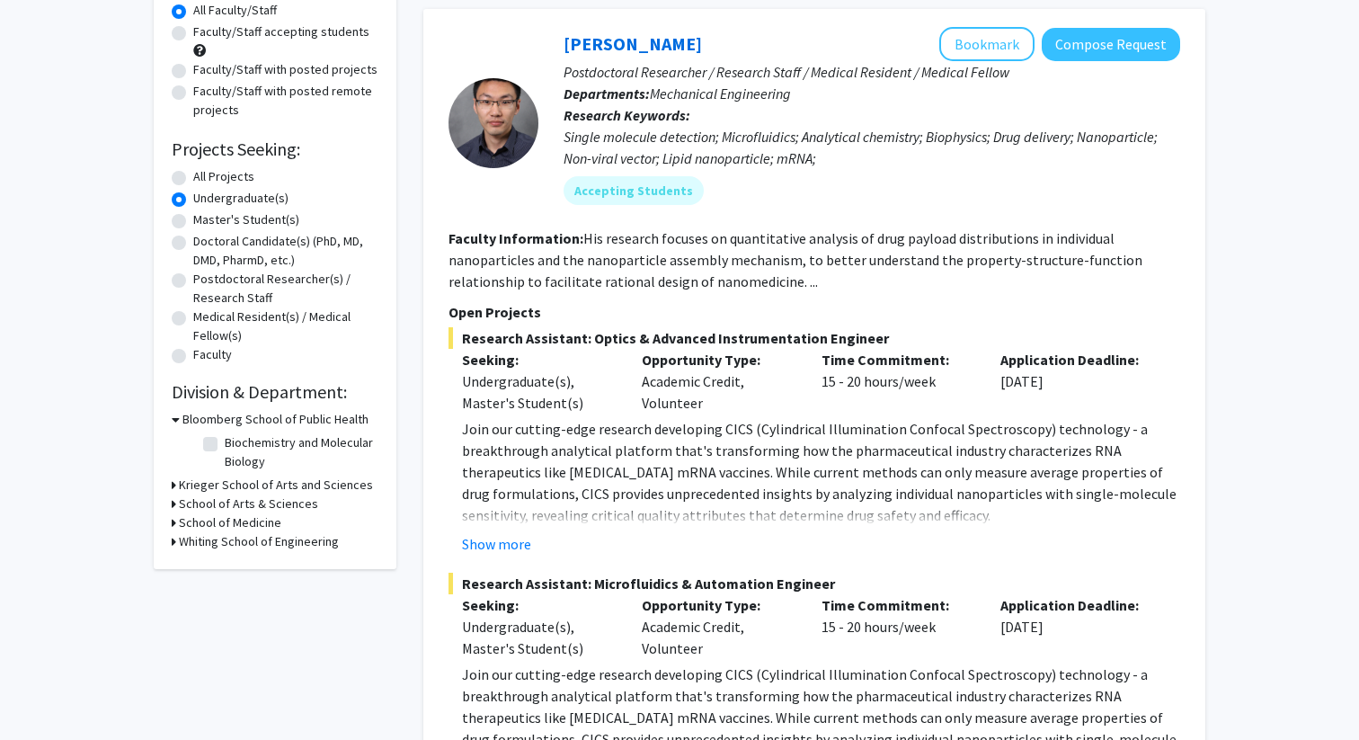
scroll to position [276, 0]
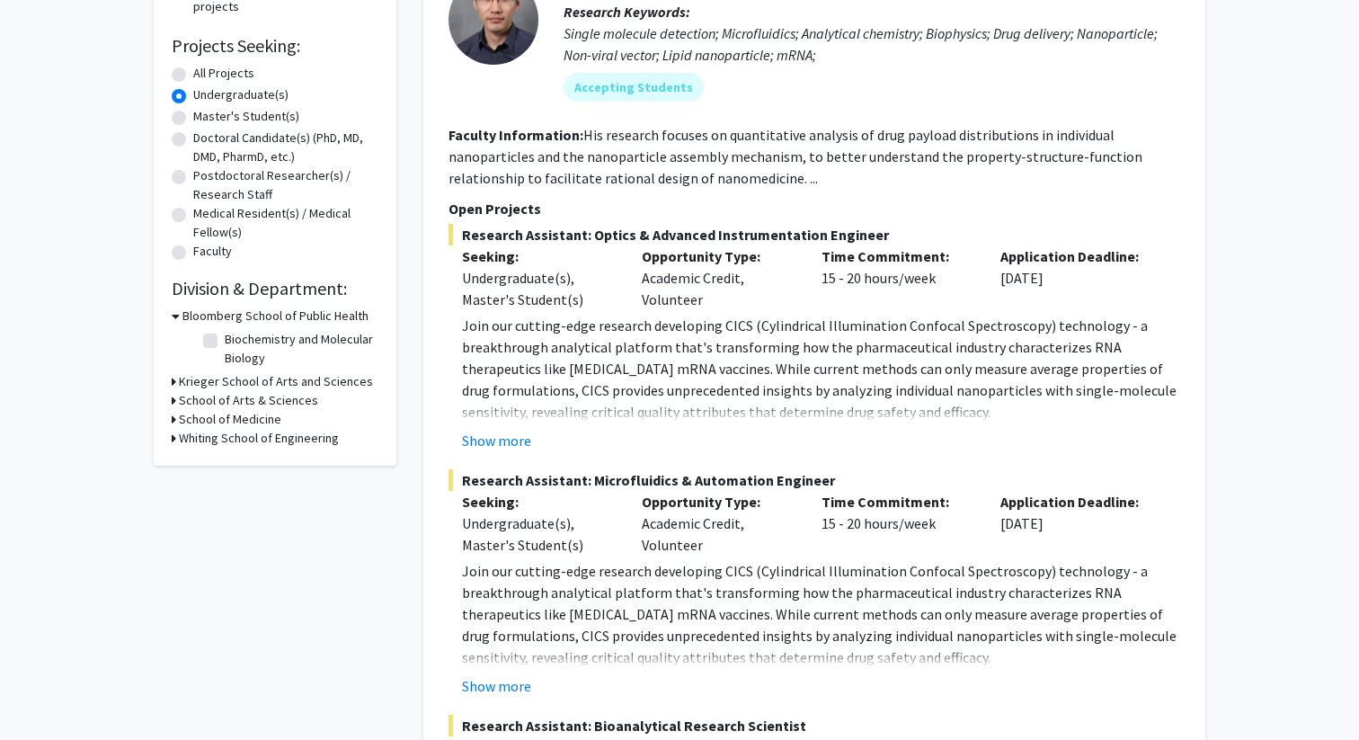
click at [218, 400] on h3 "School of Arts & Sciences" at bounding box center [248, 400] width 139 height 19
click at [209, 466] on h3 "School of Medicine" at bounding box center [230, 466] width 102 height 19
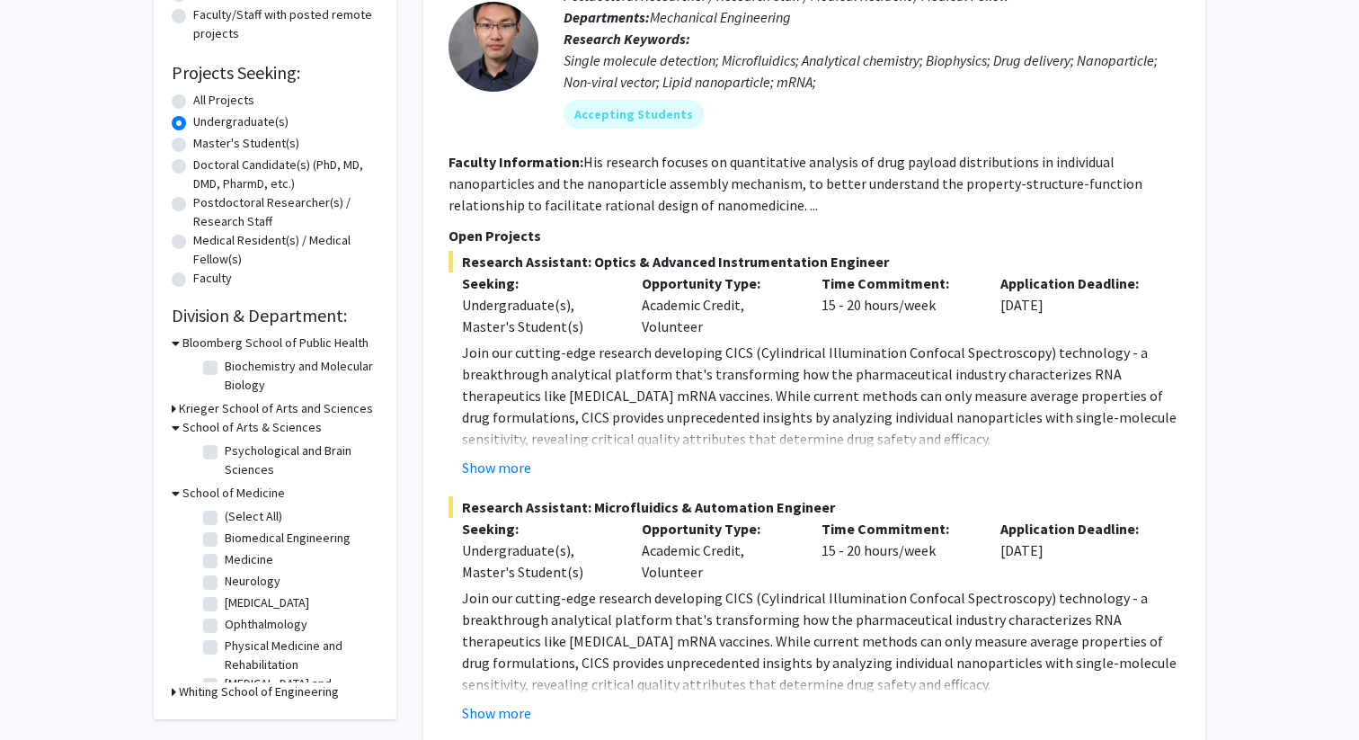
scroll to position [254, 0]
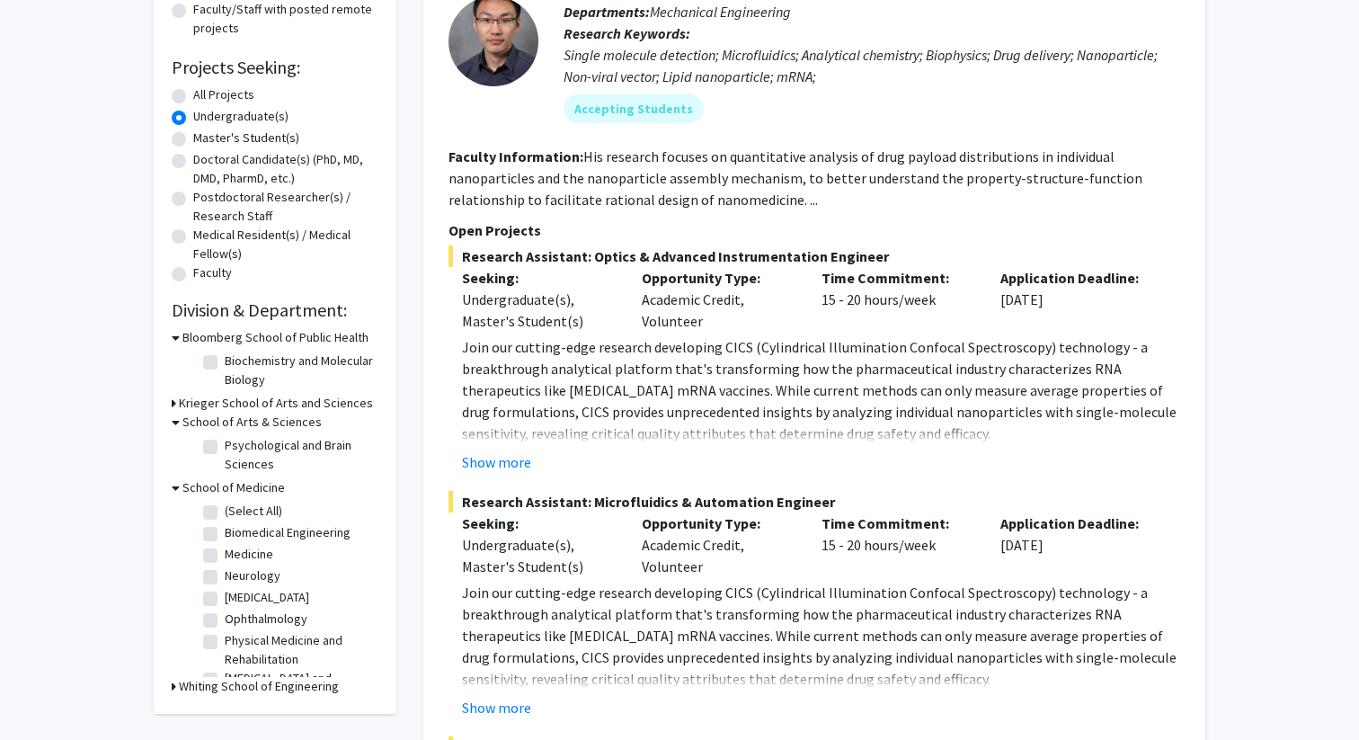
click at [225, 365] on label "Biochemistry and Molecular Biology" at bounding box center [299, 371] width 149 height 38
click at [225, 363] on input "Biochemistry and Molecular Biology" at bounding box center [231, 358] width 12 height 12
checkbox input "true"
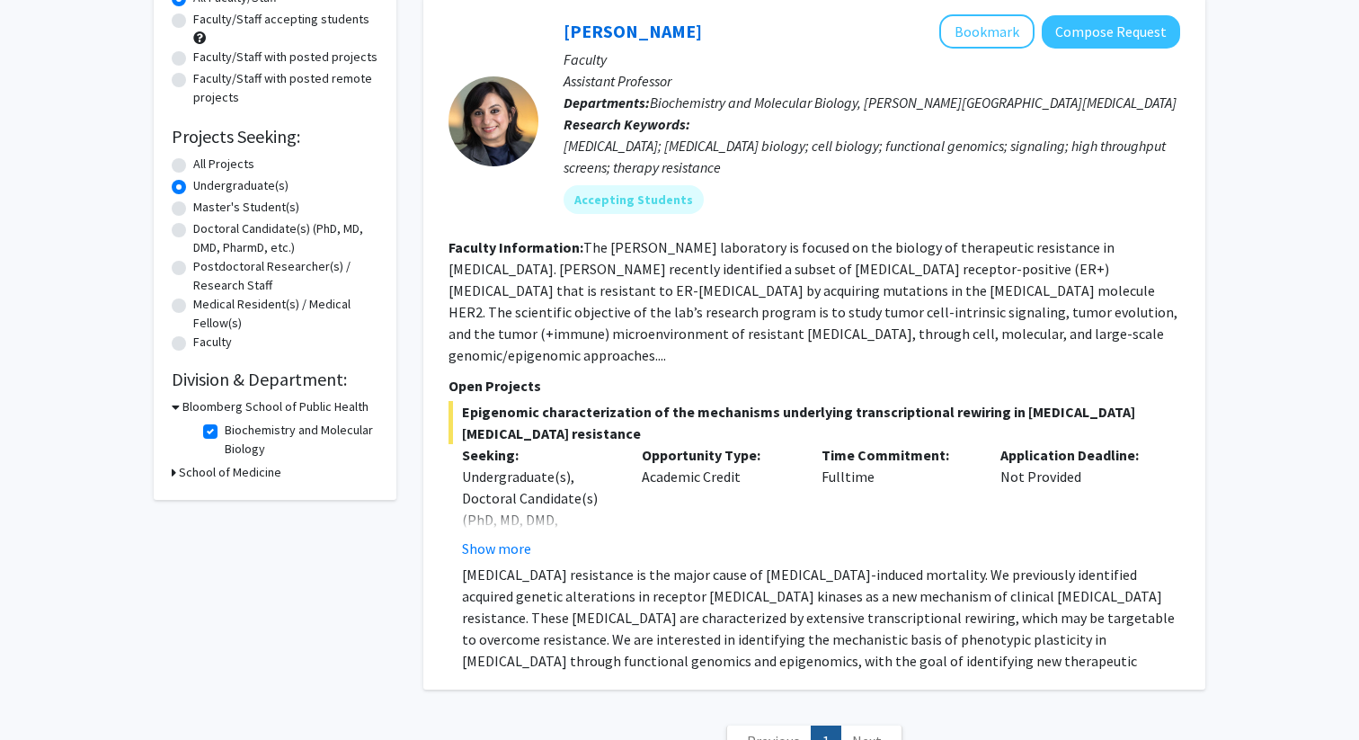
scroll to position [153, 0]
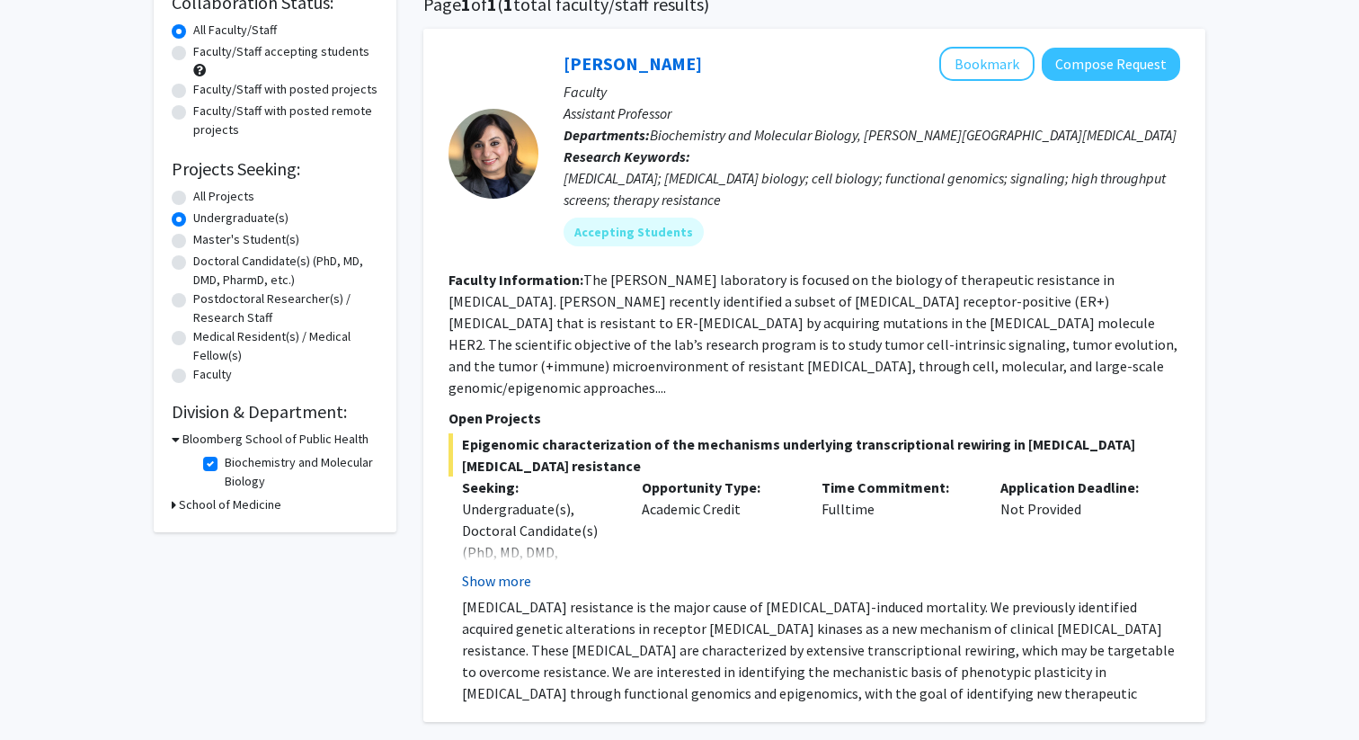
click at [520, 570] on button "Show more" at bounding box center [496, 581] width 69 height 22
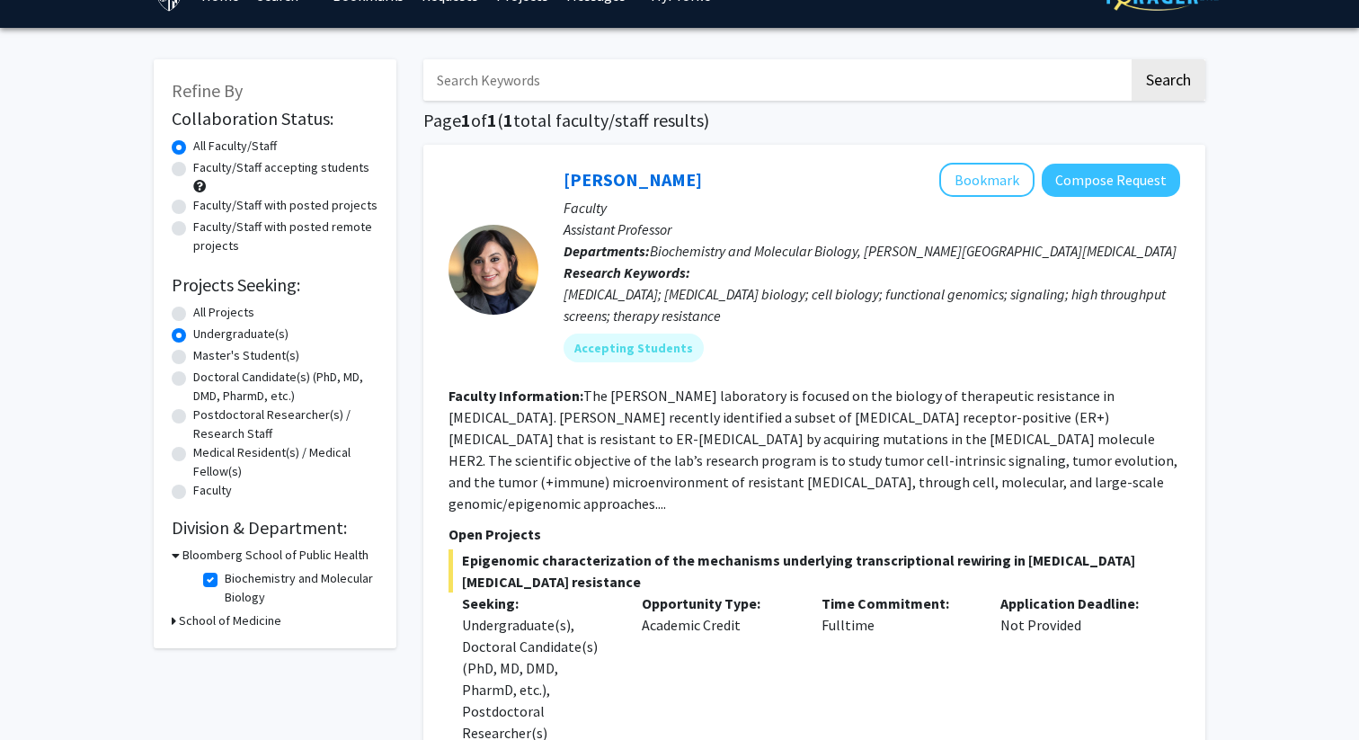
scroll to position [0, 0]
